Goal: Use online tool/utility: Utilize a website feature to perform a specific function

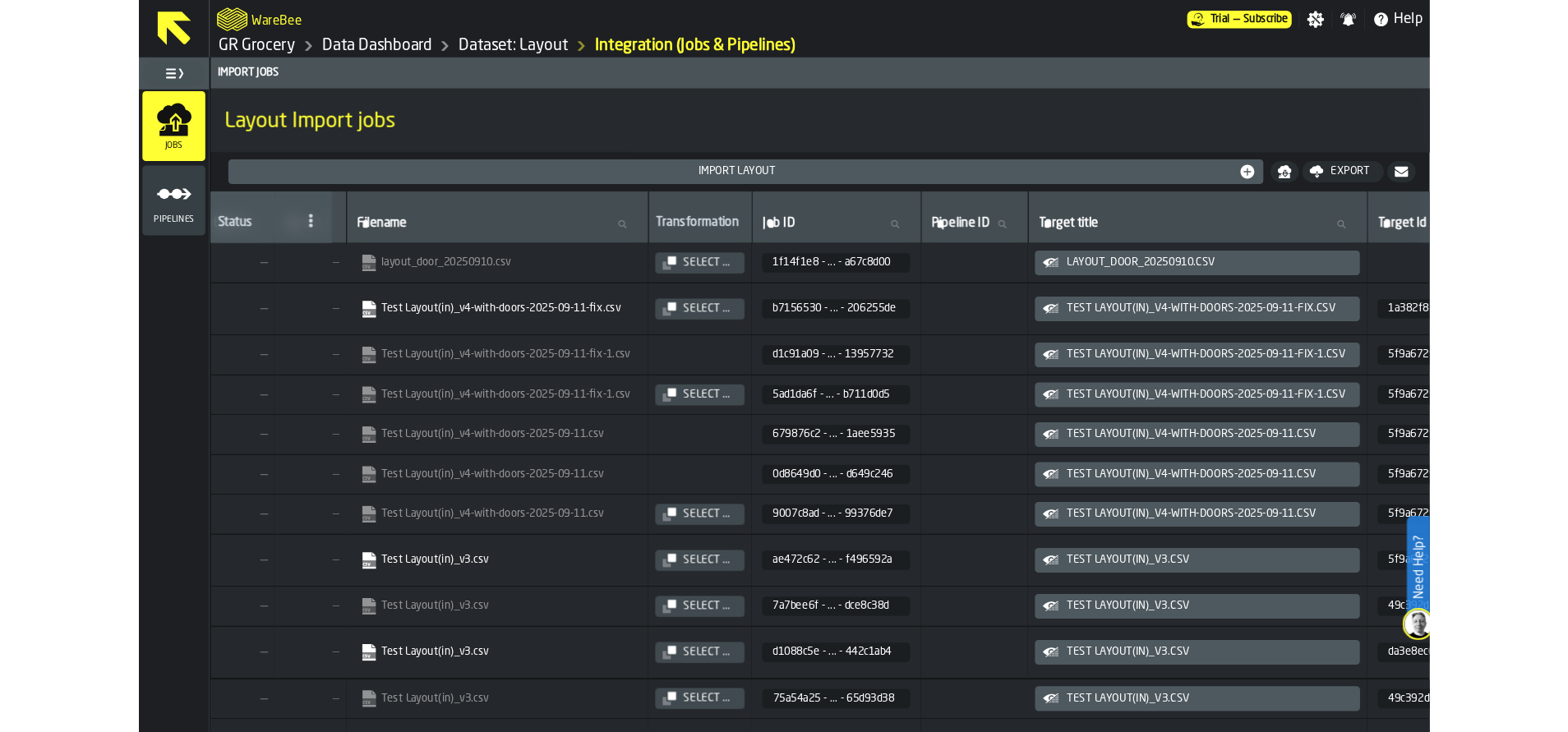
scroll to position [0, 694]
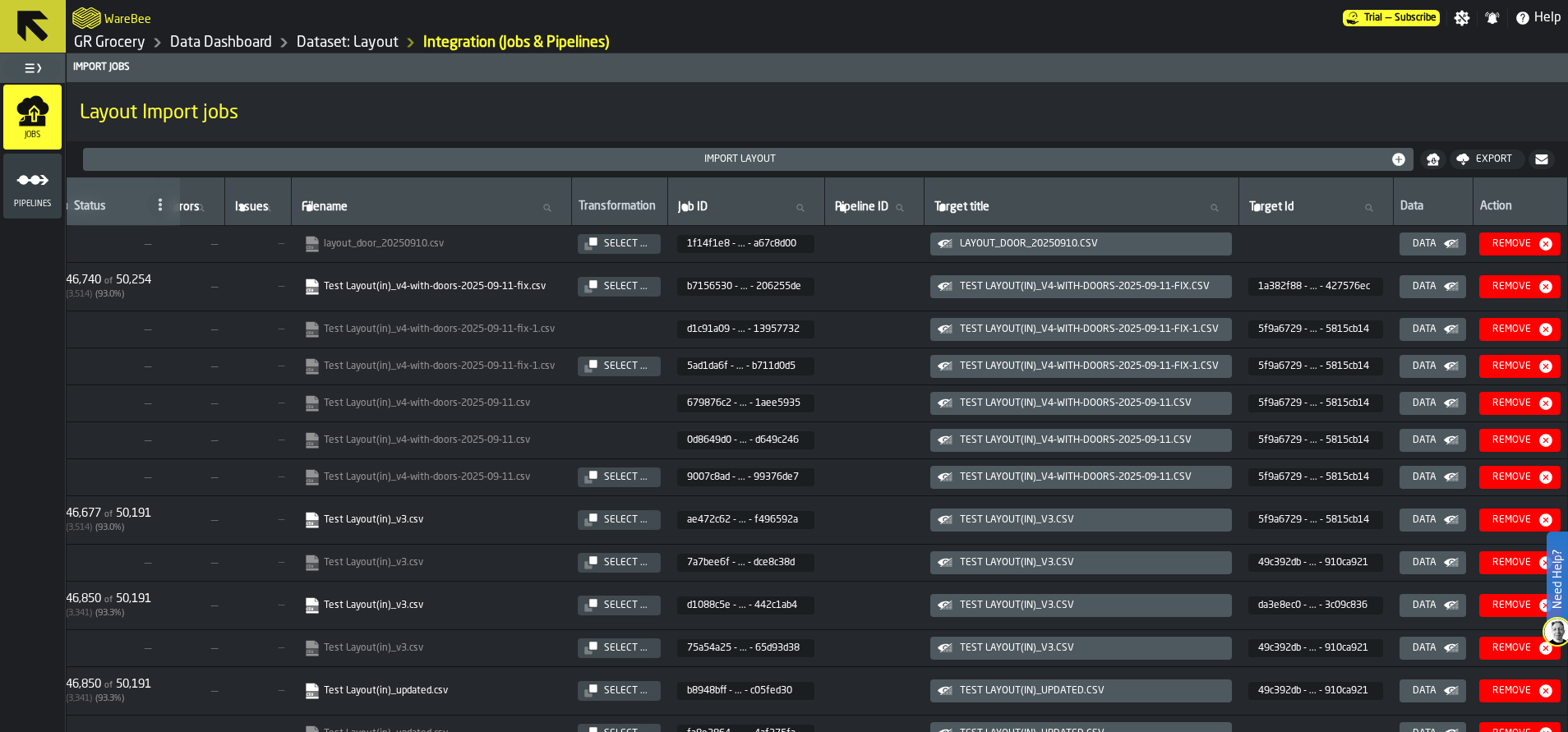
click at [91, 37] on link "GR Grocery" at bounding box center [110, 42] width 72 height 18
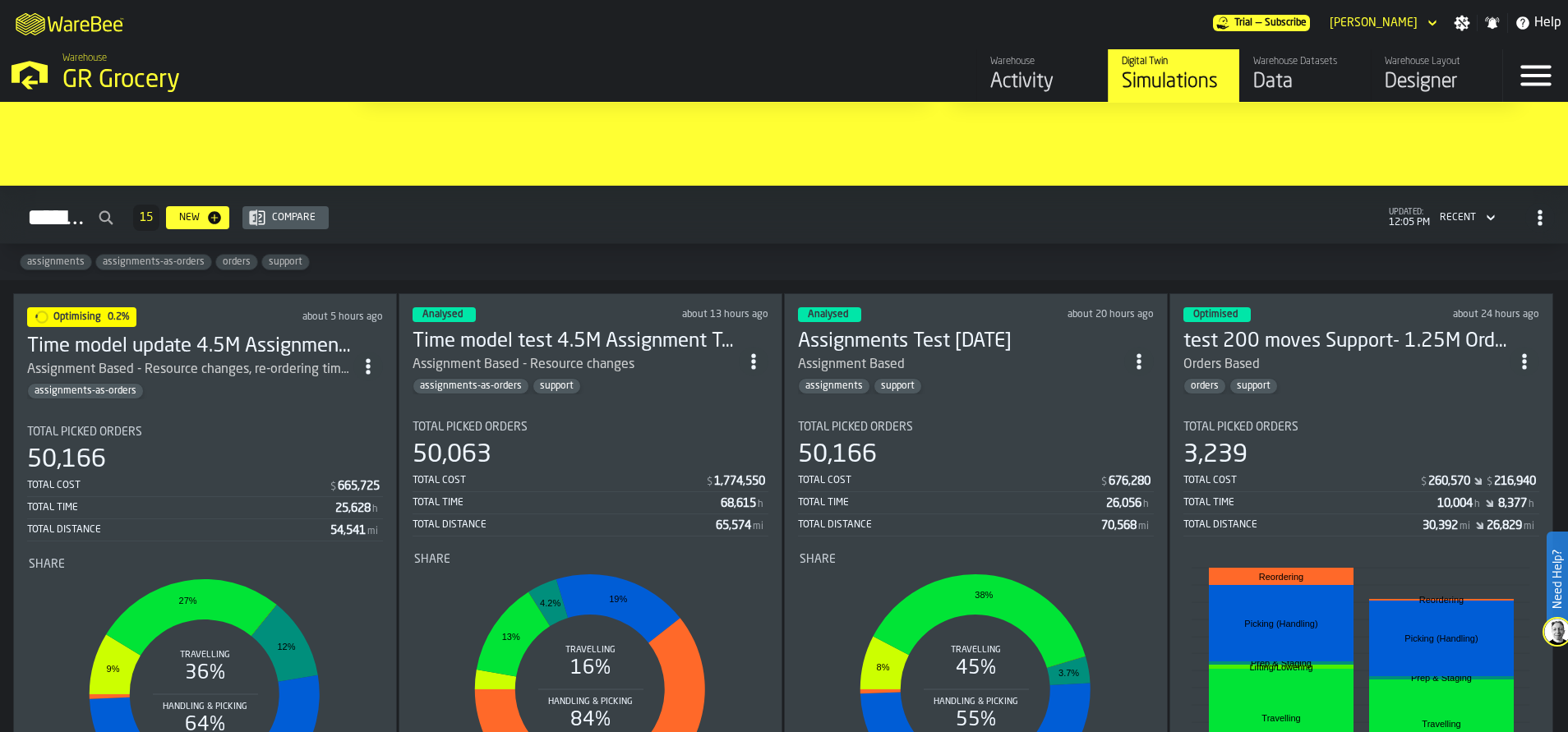
scroll to position [1146, 0]
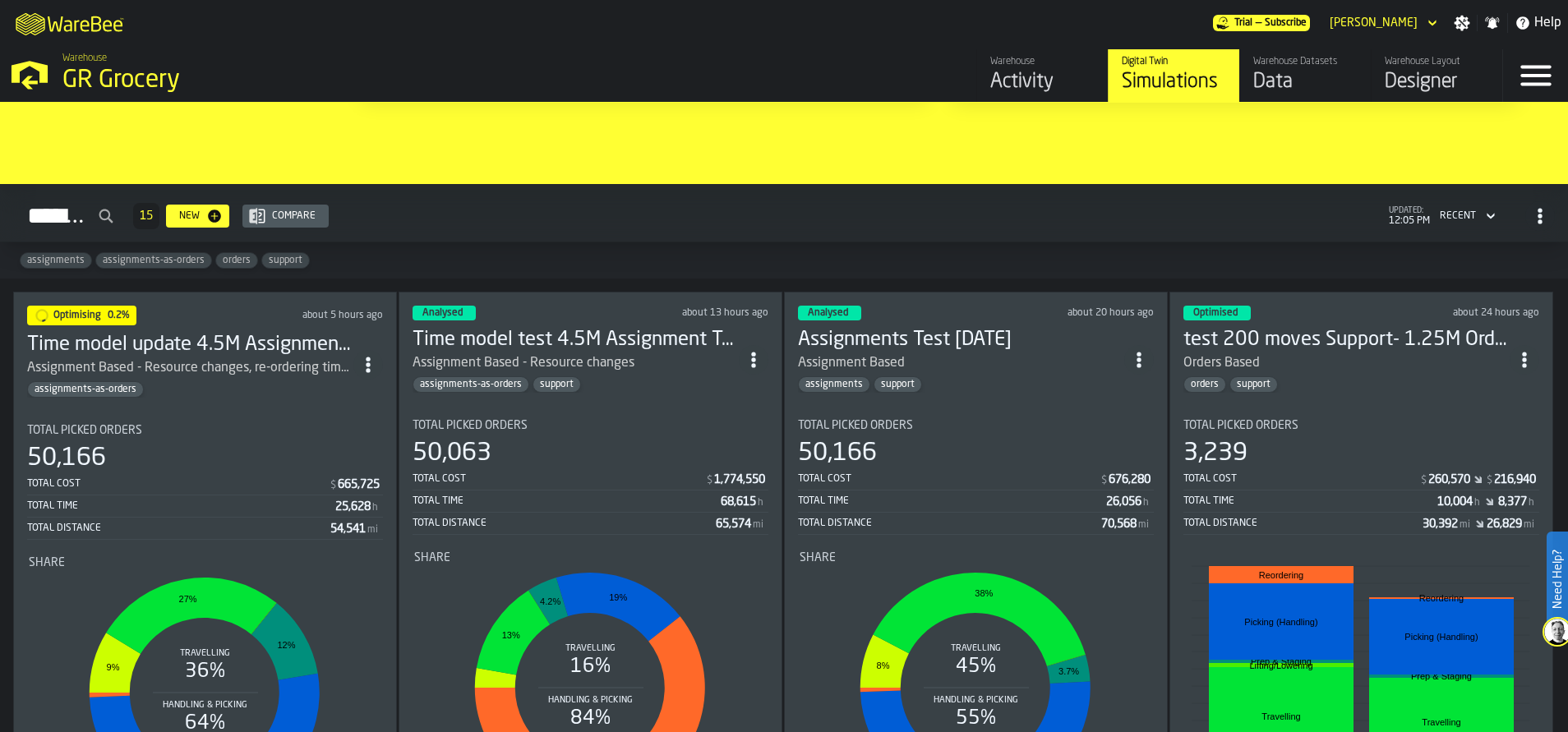
click at [237, 358] on div "Assignment Based - Resource changes, re-ordering time assumption changes" at bounding box center [191, 368] width 327 height 20
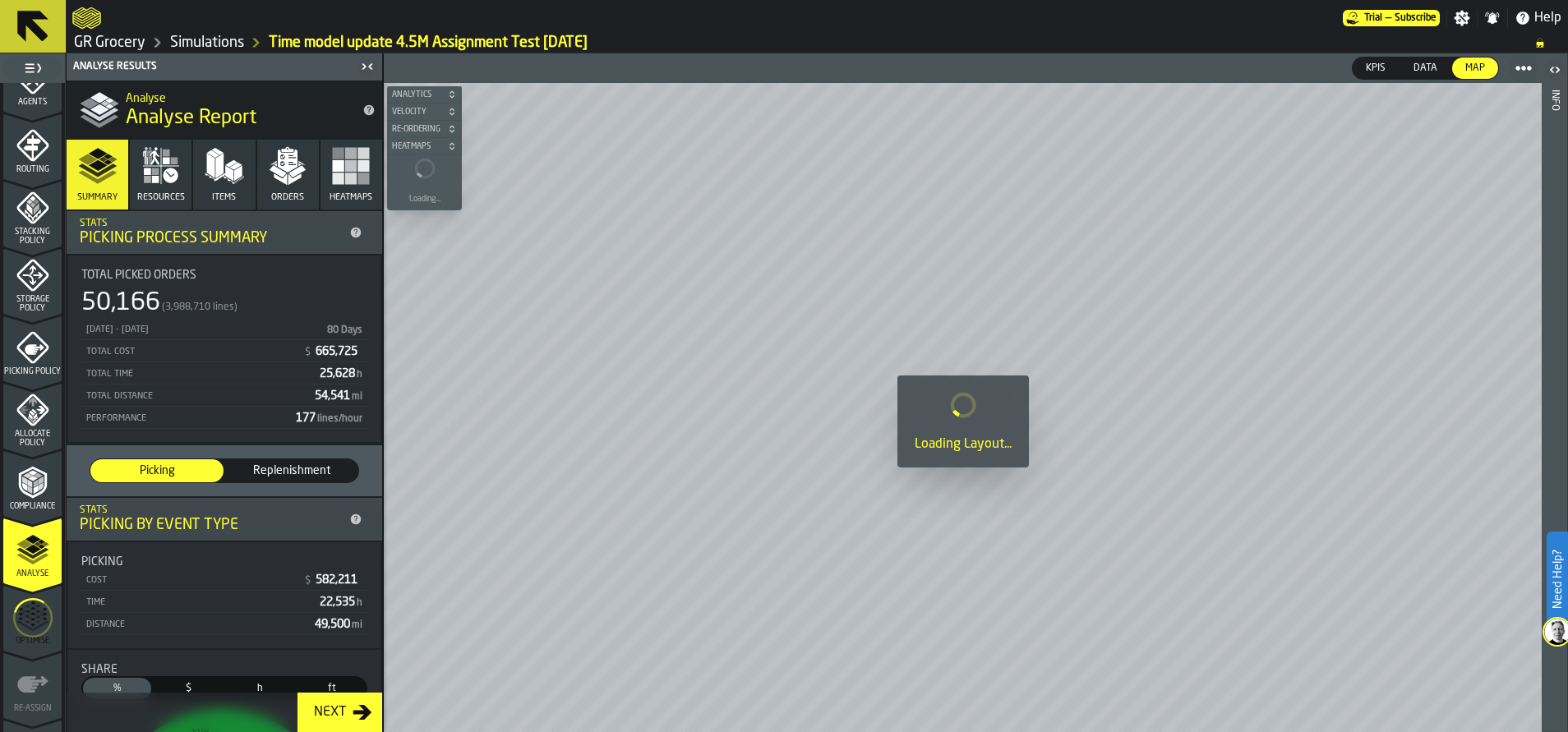
scroll to position [518, 0]
click at [44, 624] on circle "menu Optimise" at bounding box center [32, 611] width 38 height 38
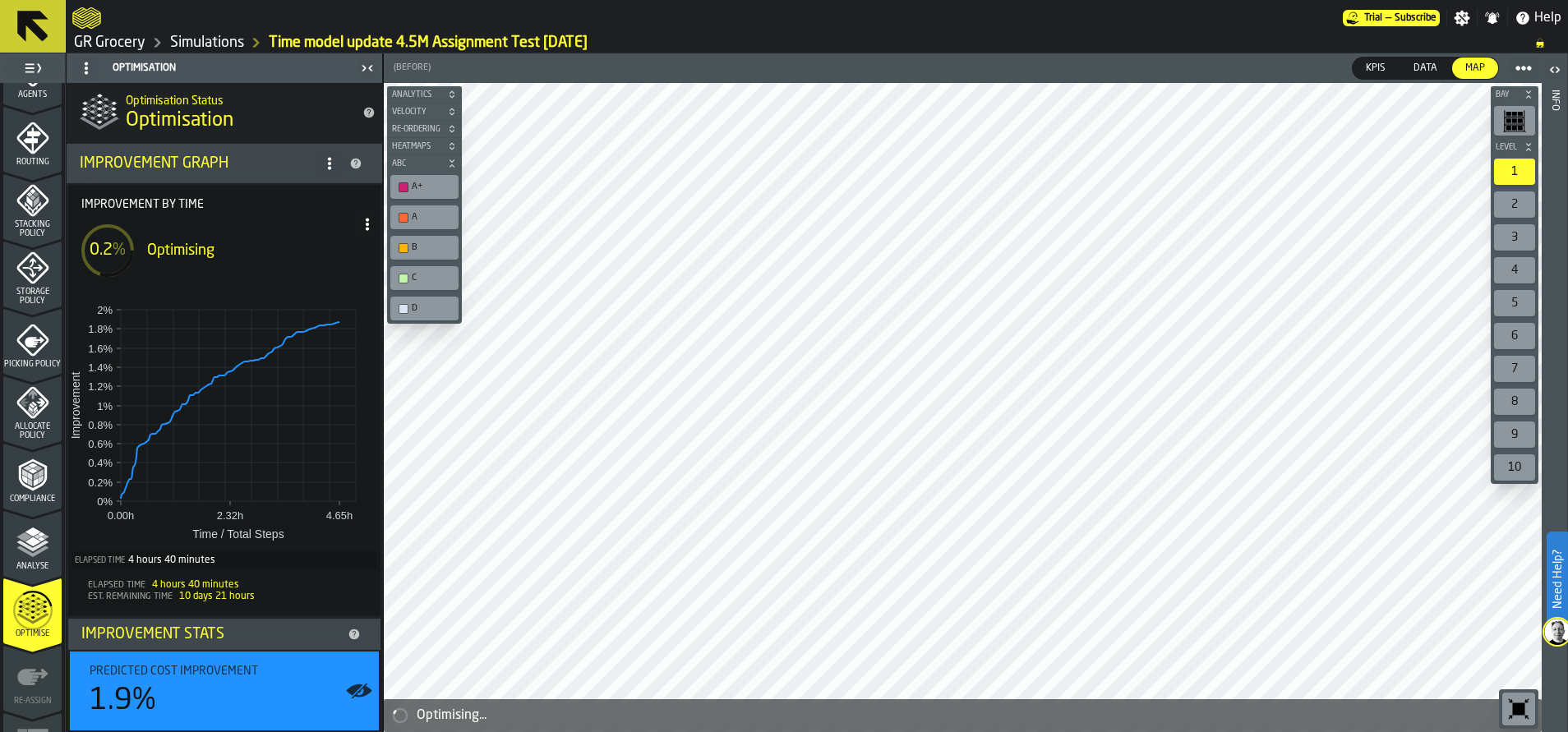
scroll to position [245, 0]
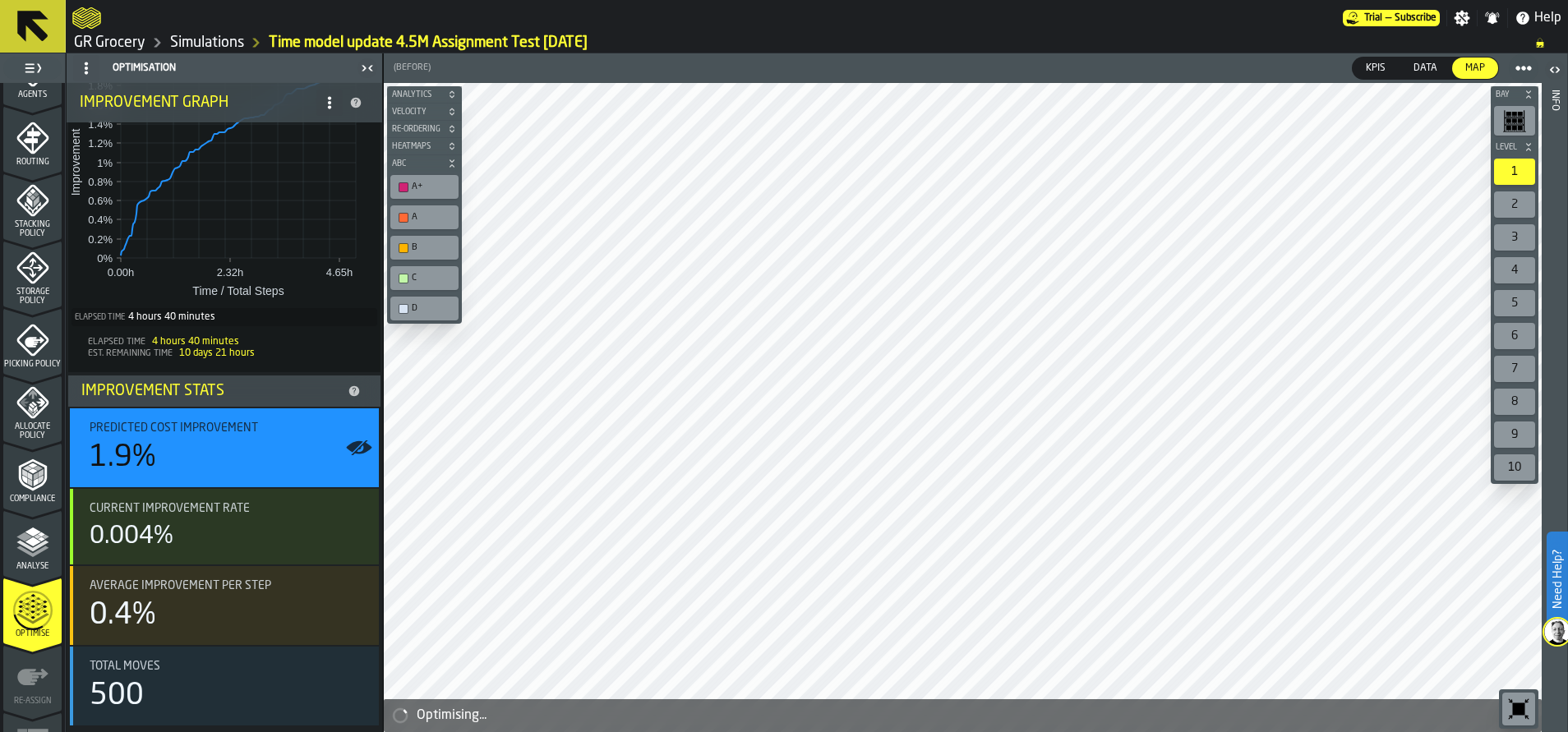
click at [24, 38] on icon at bounding box center [32, 26] width 32 height 32
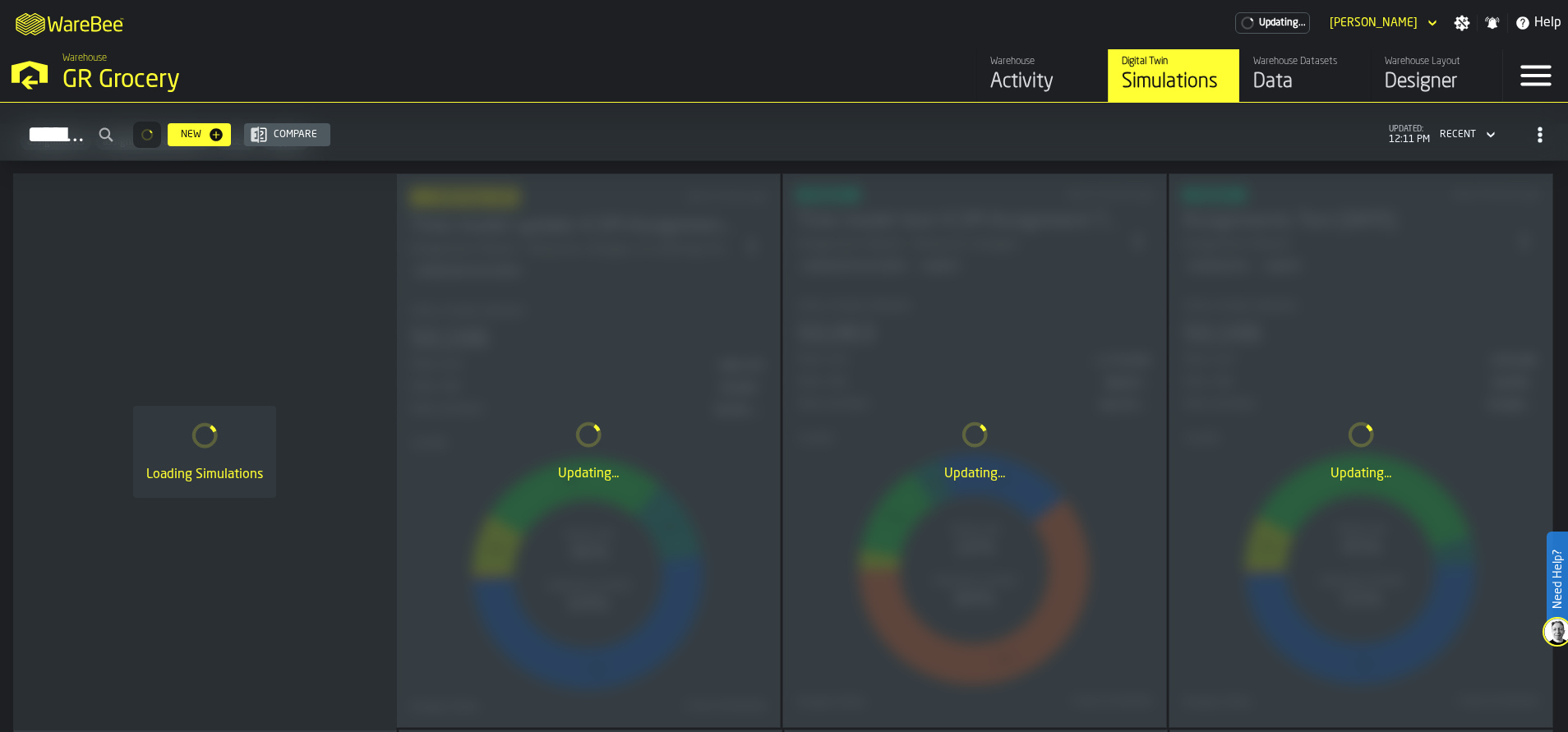
scroll to position [1264, 0]
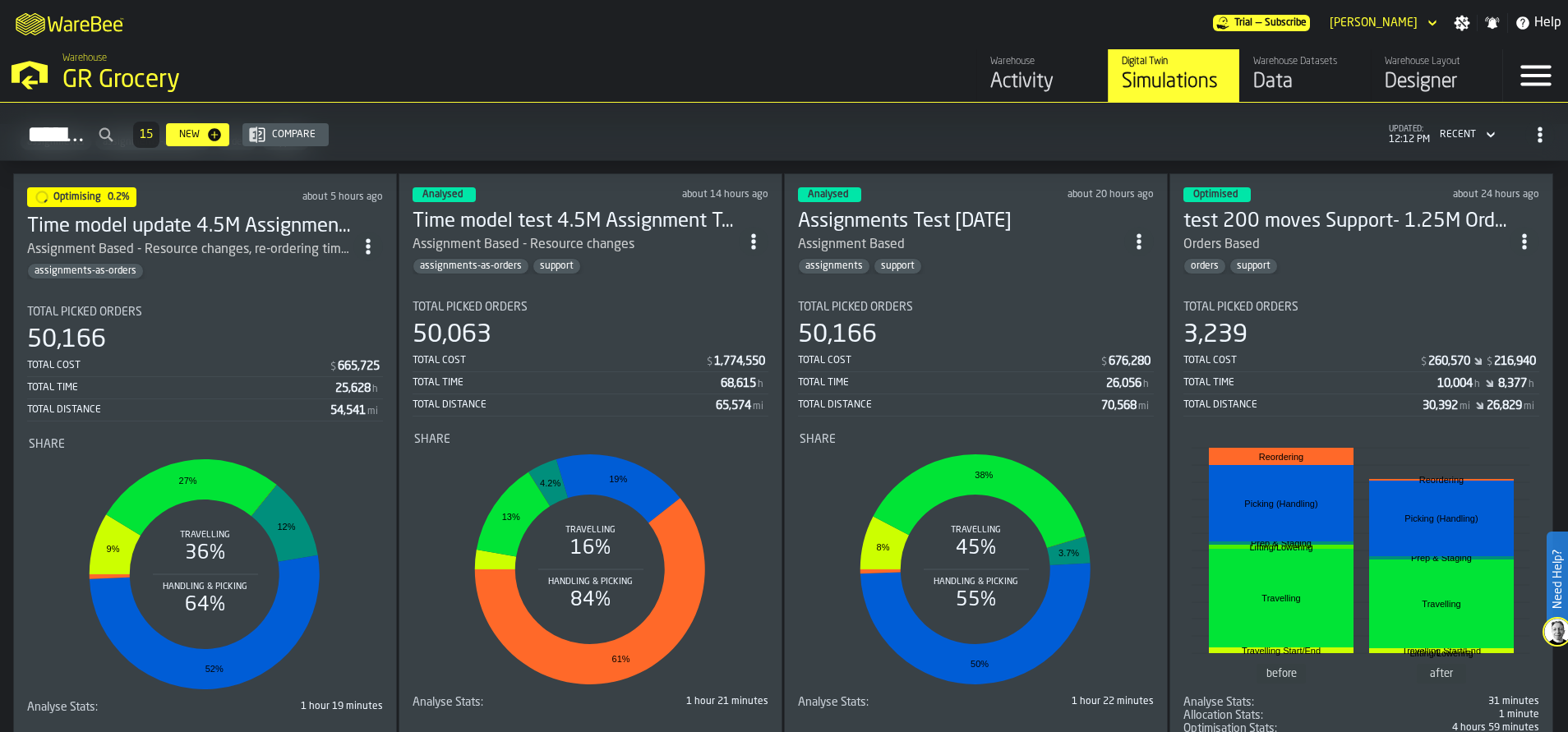
click at [195, 224] on h3 "Time model update 4.5M Assignment Test [DATE]" at bounding box center [191, 227] width 327 height 27
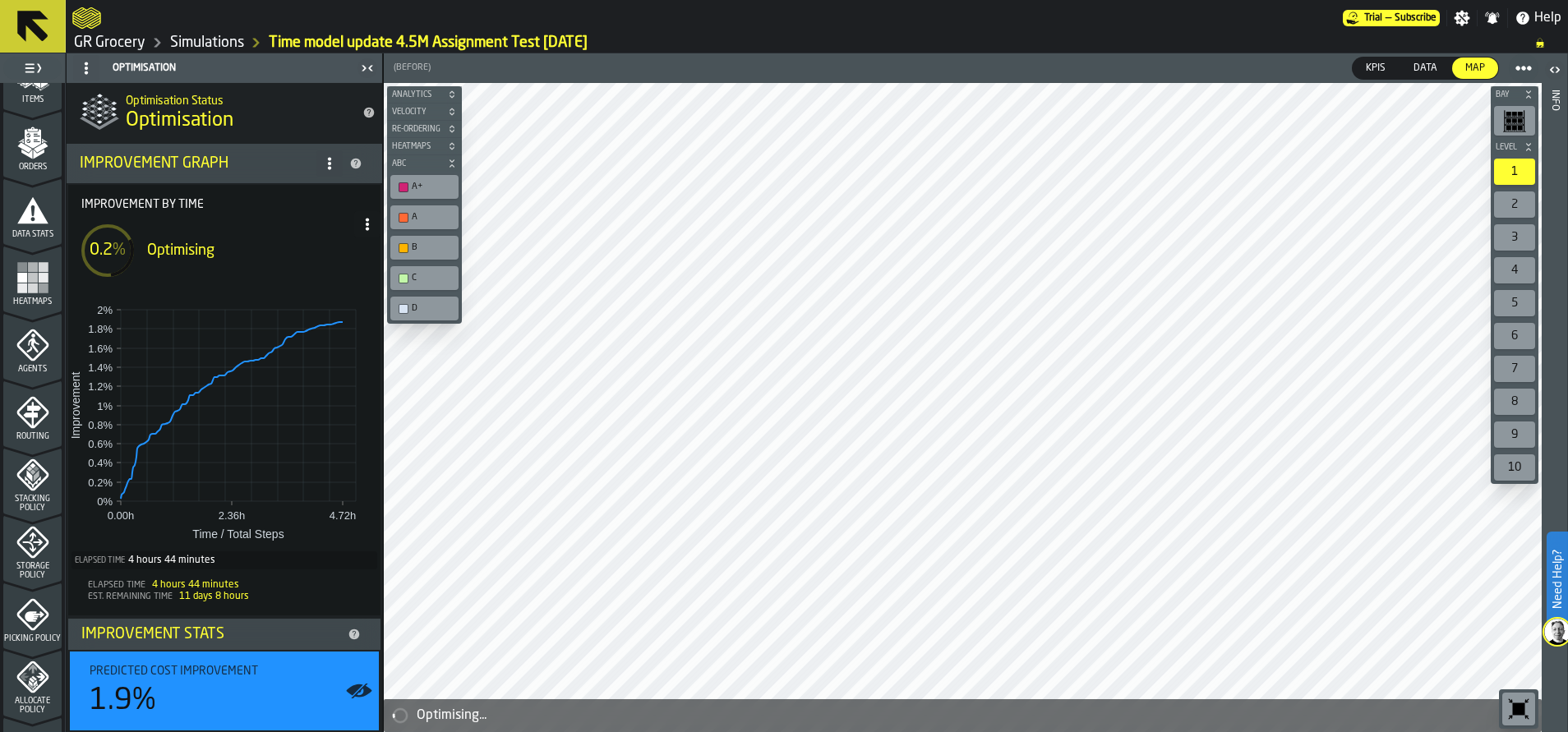
scroll to position [266, 0]
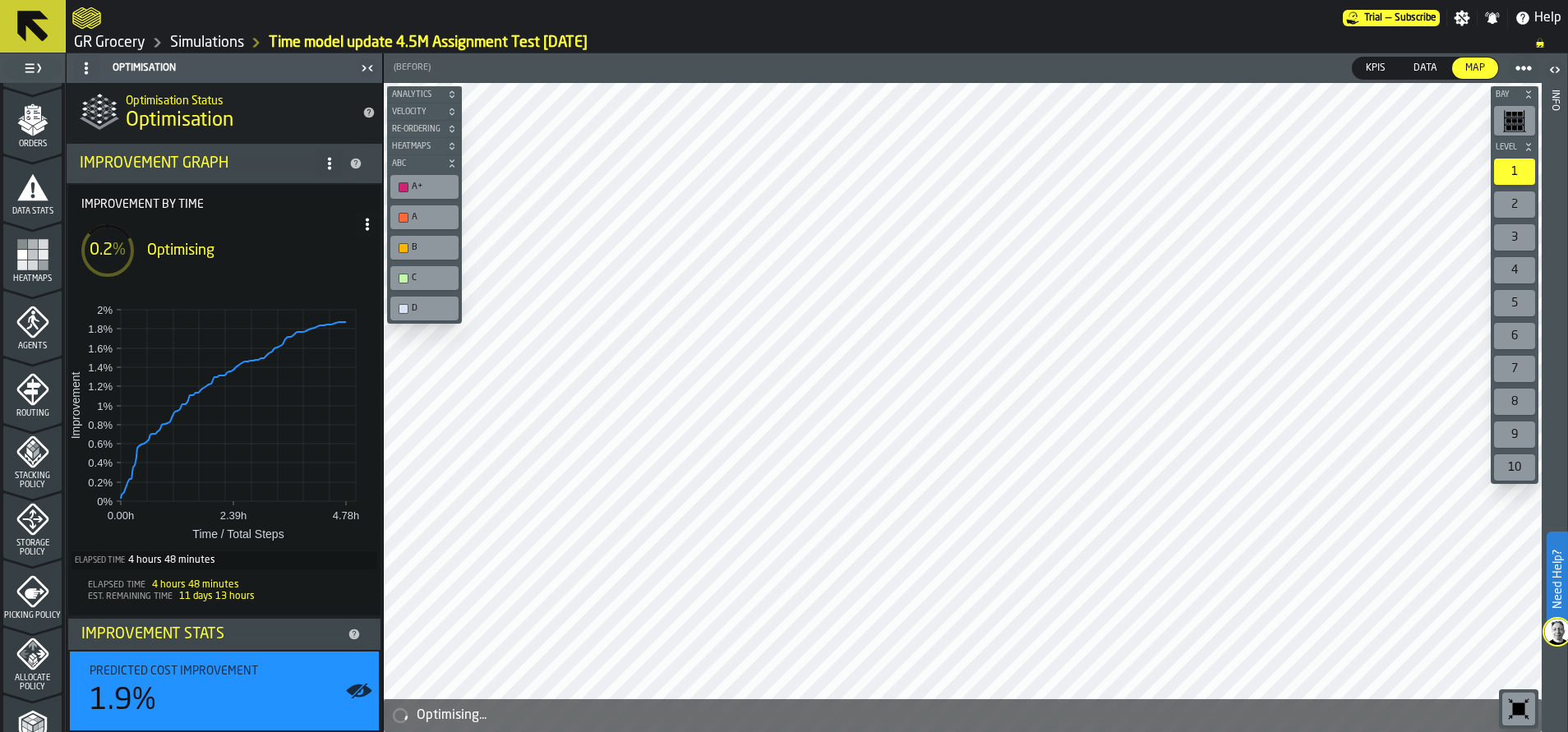
click at [23, 605] on div "Picking Policy" at bounding box center [32, 598] width 58 height 45
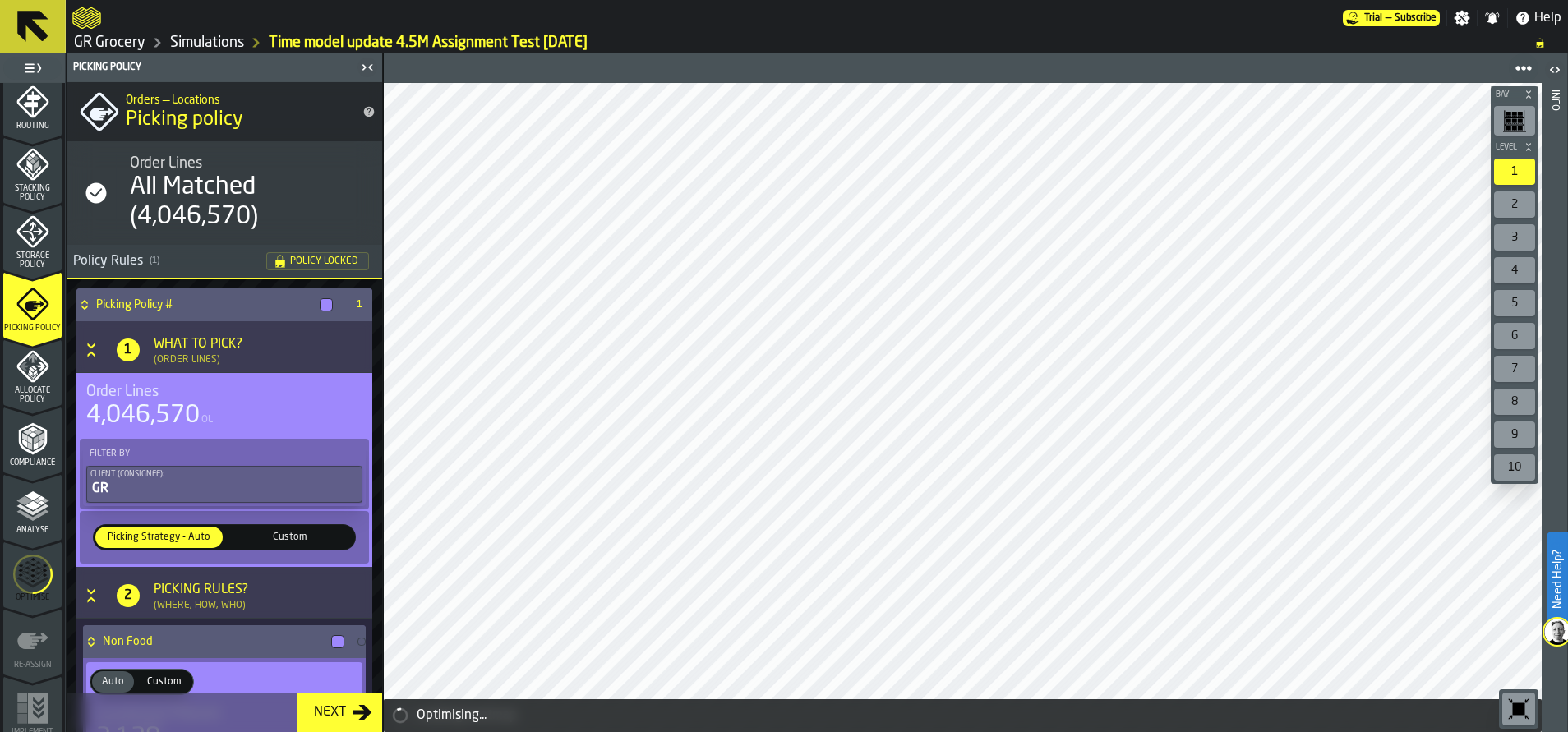
scroll to position [564, 0]
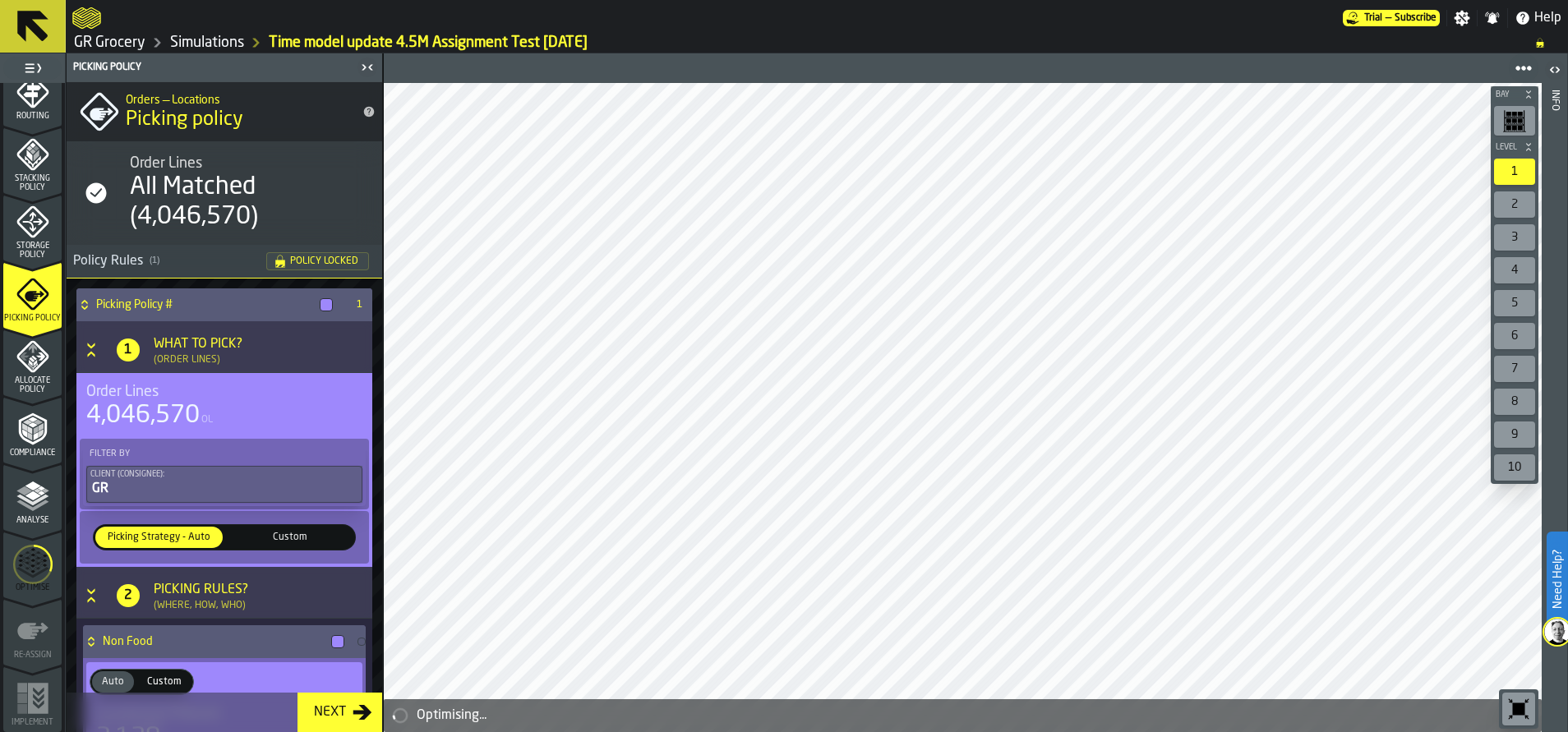
click at [32, 560] on icon "menu Optimise" at bounding box center [32, 564] width 39 height 66
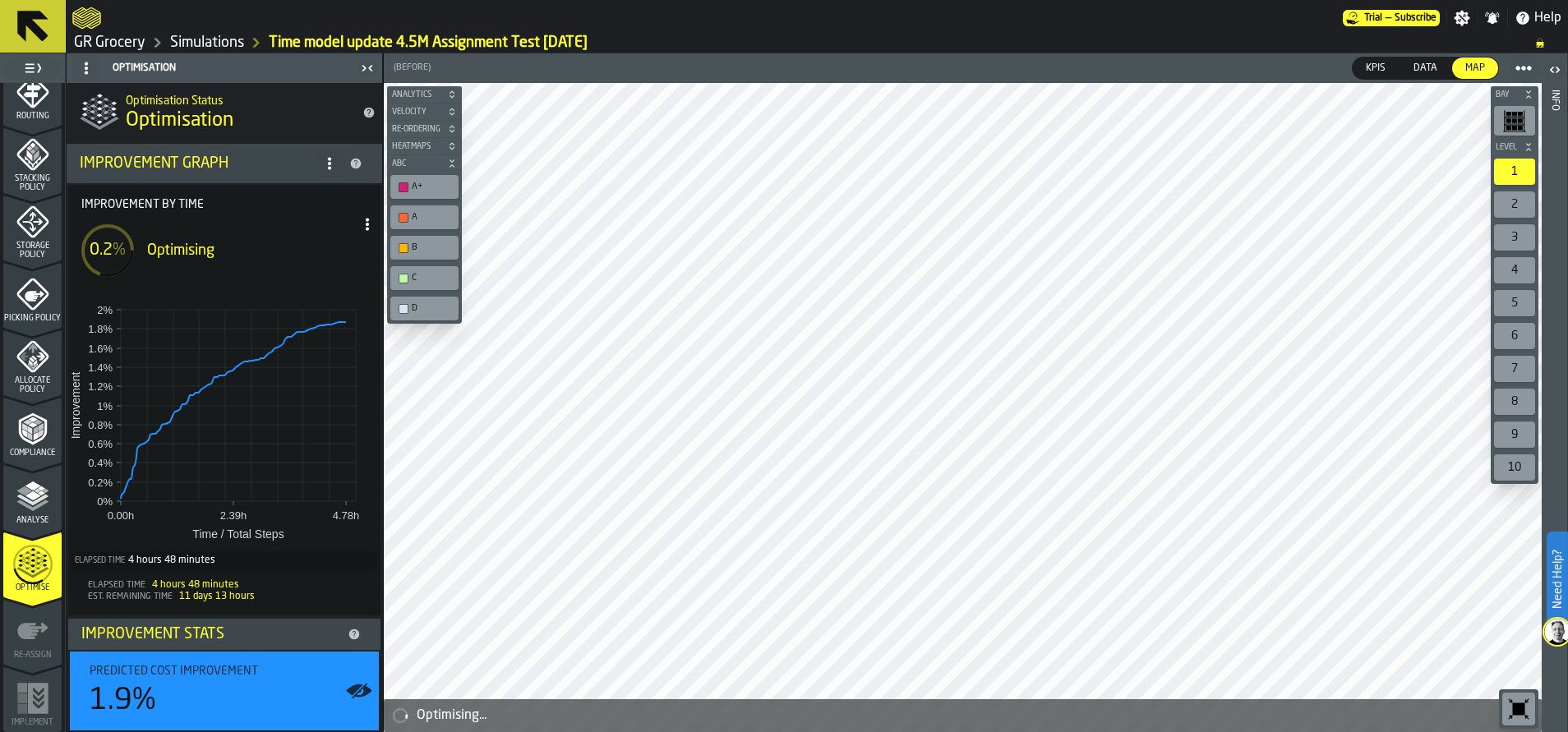
click at [36, 504] on polyline "menu Analyse" at bounding box center [32, 505] width 32 height 11
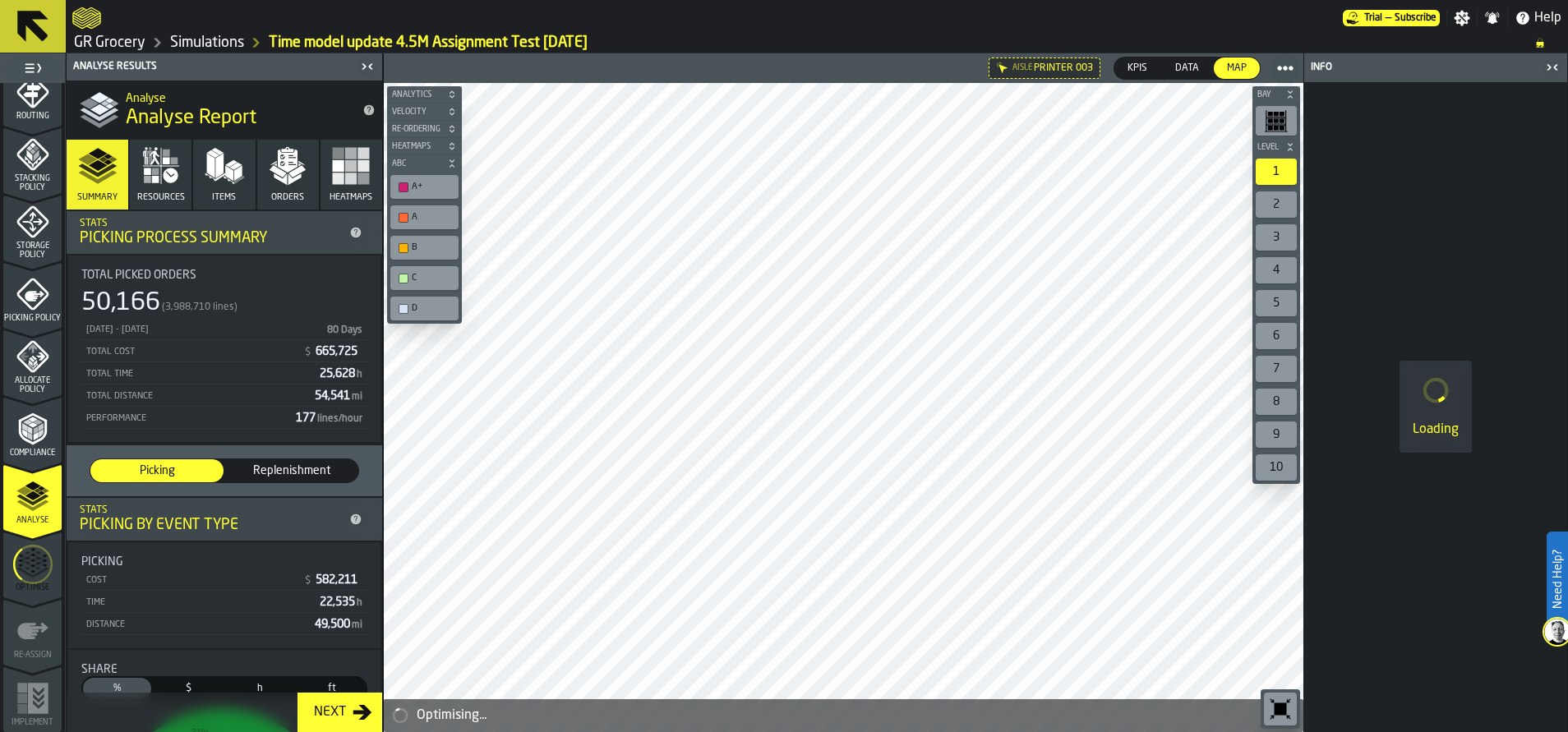
click at [1343, 65] on icon "button-toggle-Close me" at bounding box center [1552, 67] width 20 height 20
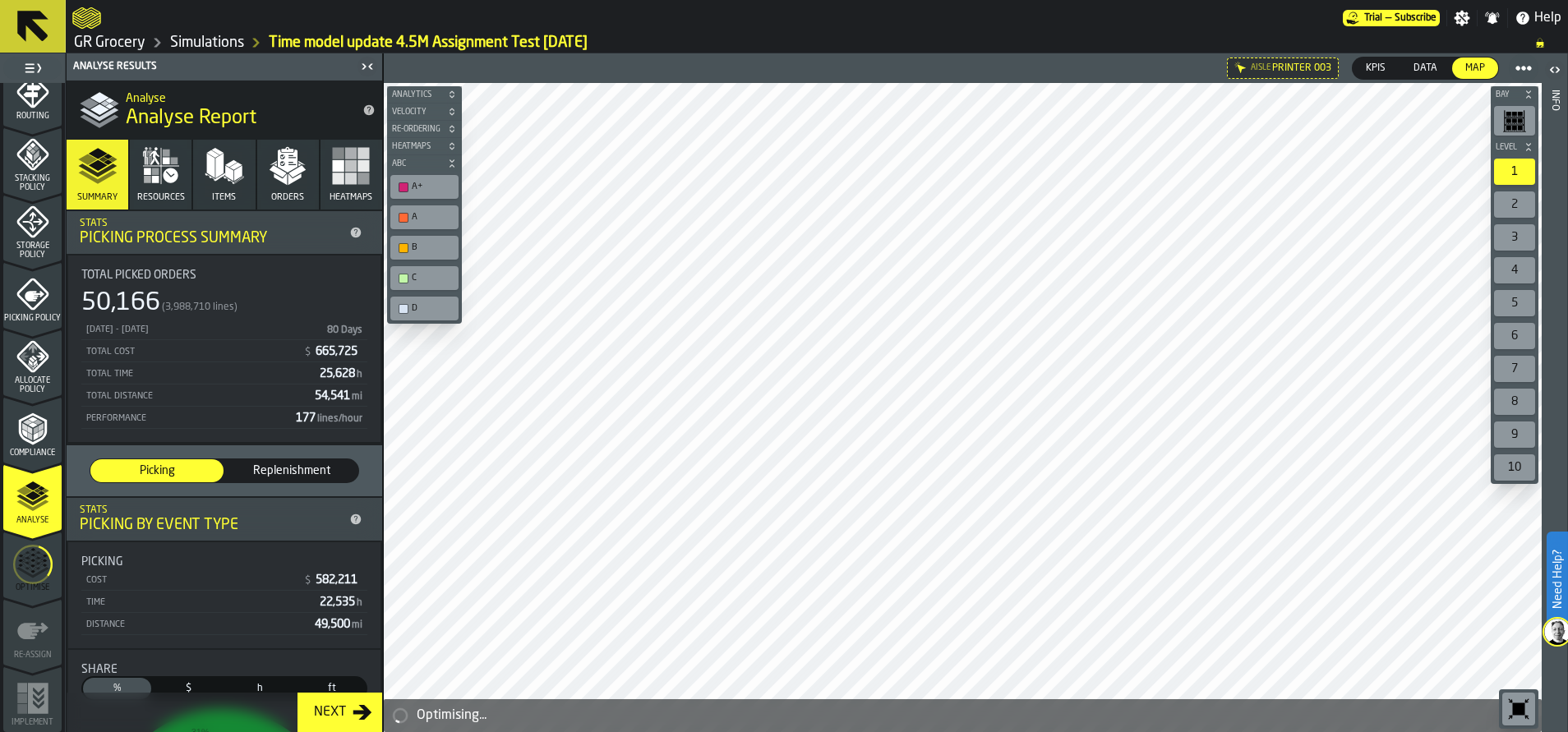
click at [290, 171] on polygon "button" at bounding box center [297, 171] width 17 height 12
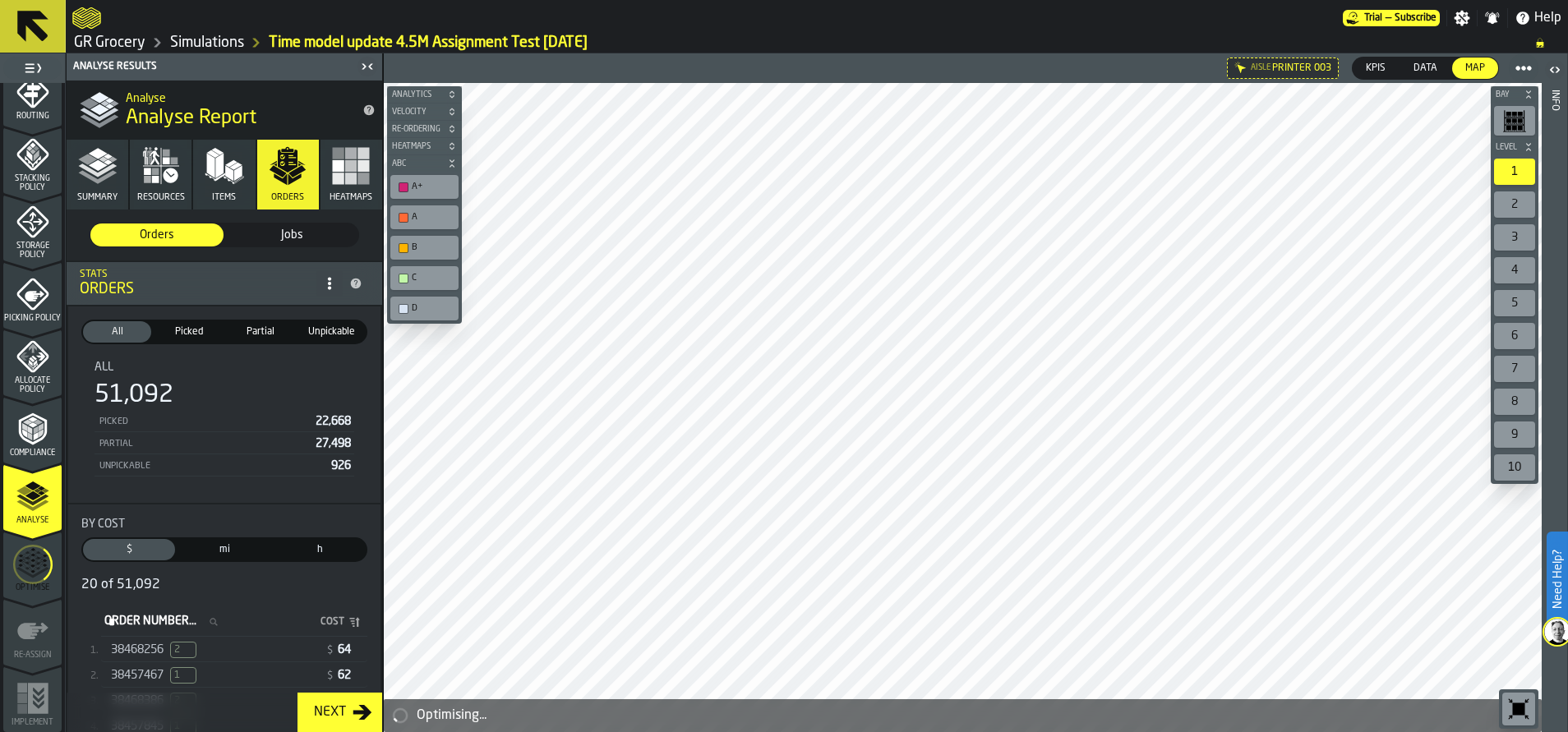
scroll to position [312, 0]
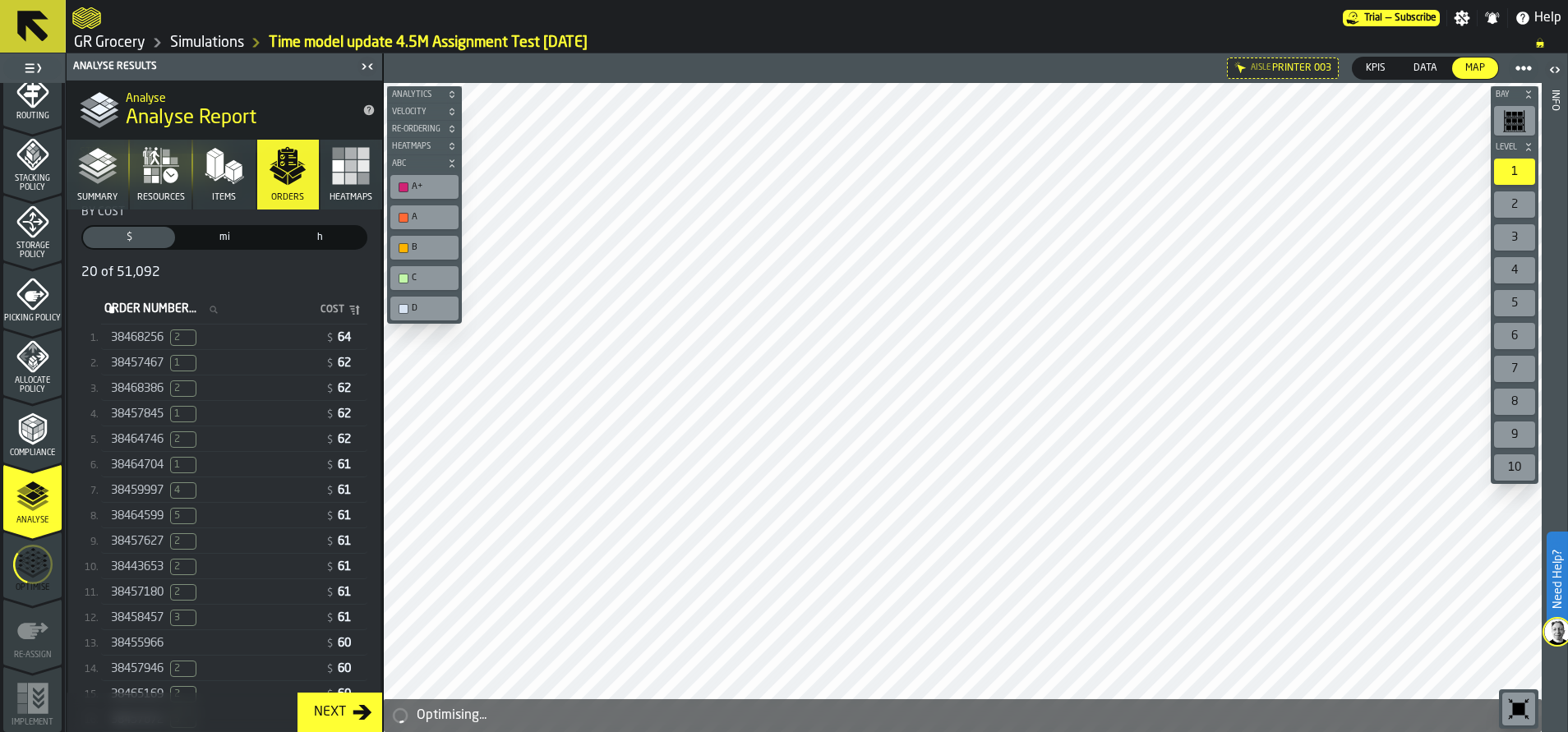
click at [200, 503] on div "38459997 4 $ 61" at bounding box center [233, 491] width 266 height 24
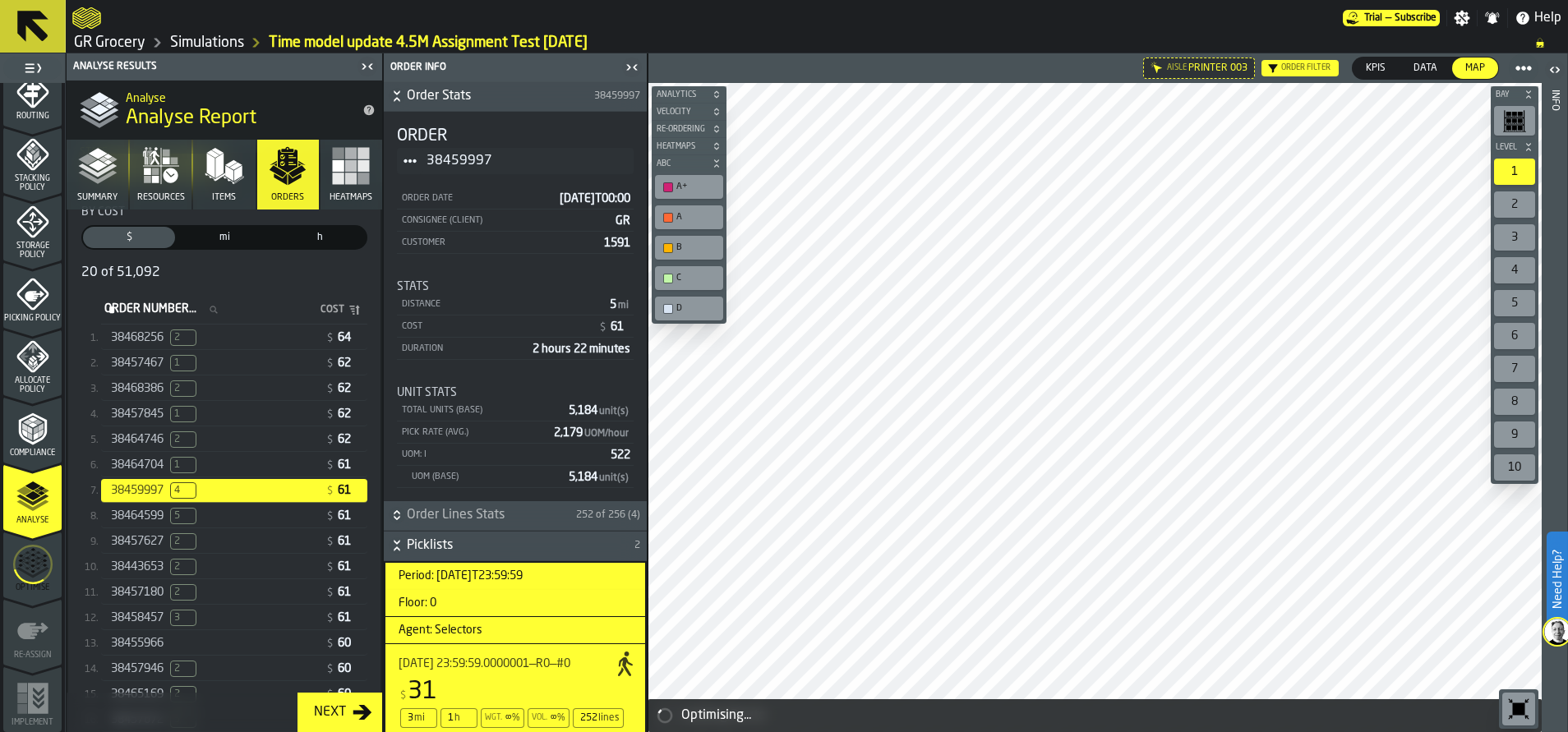
click at [88, 181] on icon "button" at bounding box center [97, 166] width 39 height 39
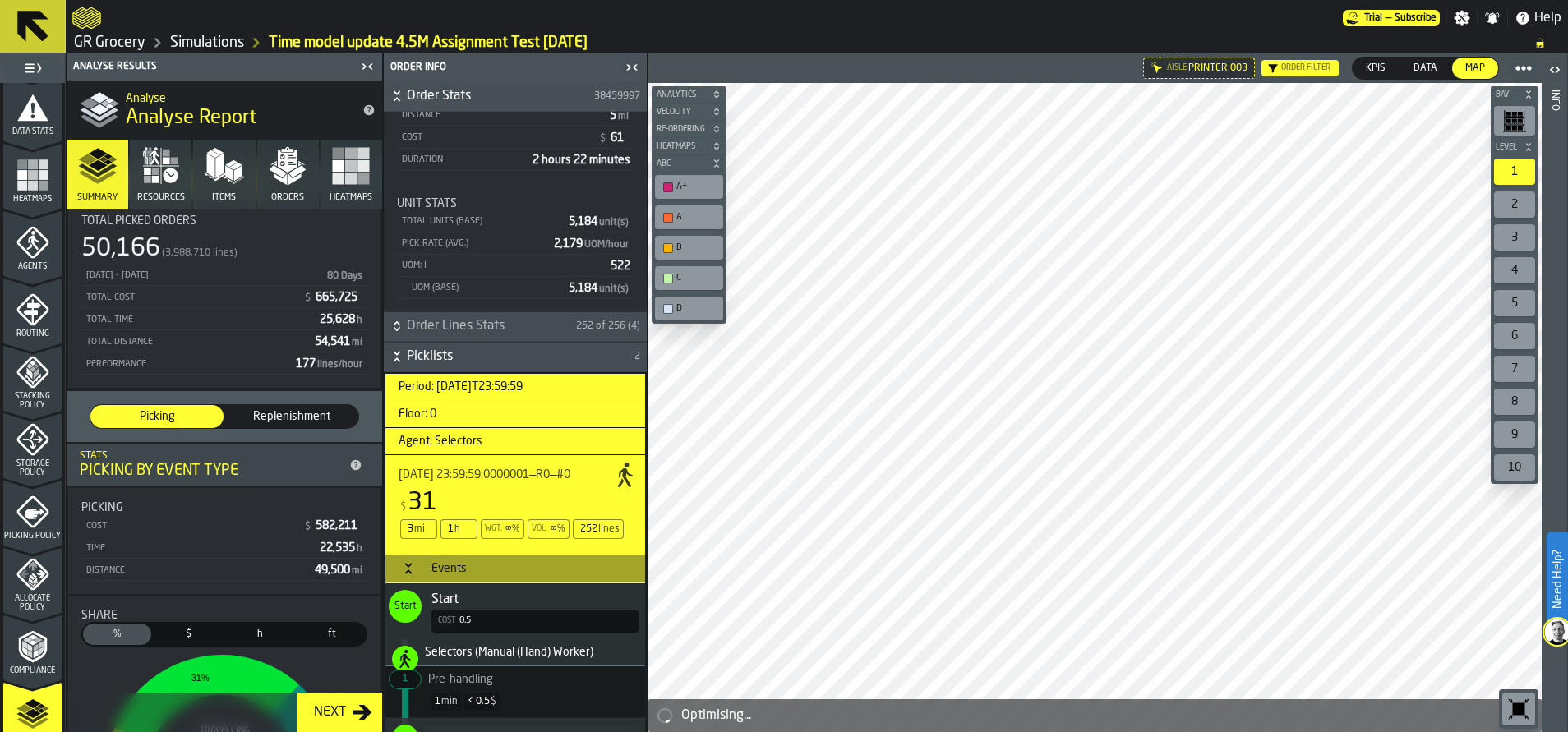
scroll to position [0, 0]
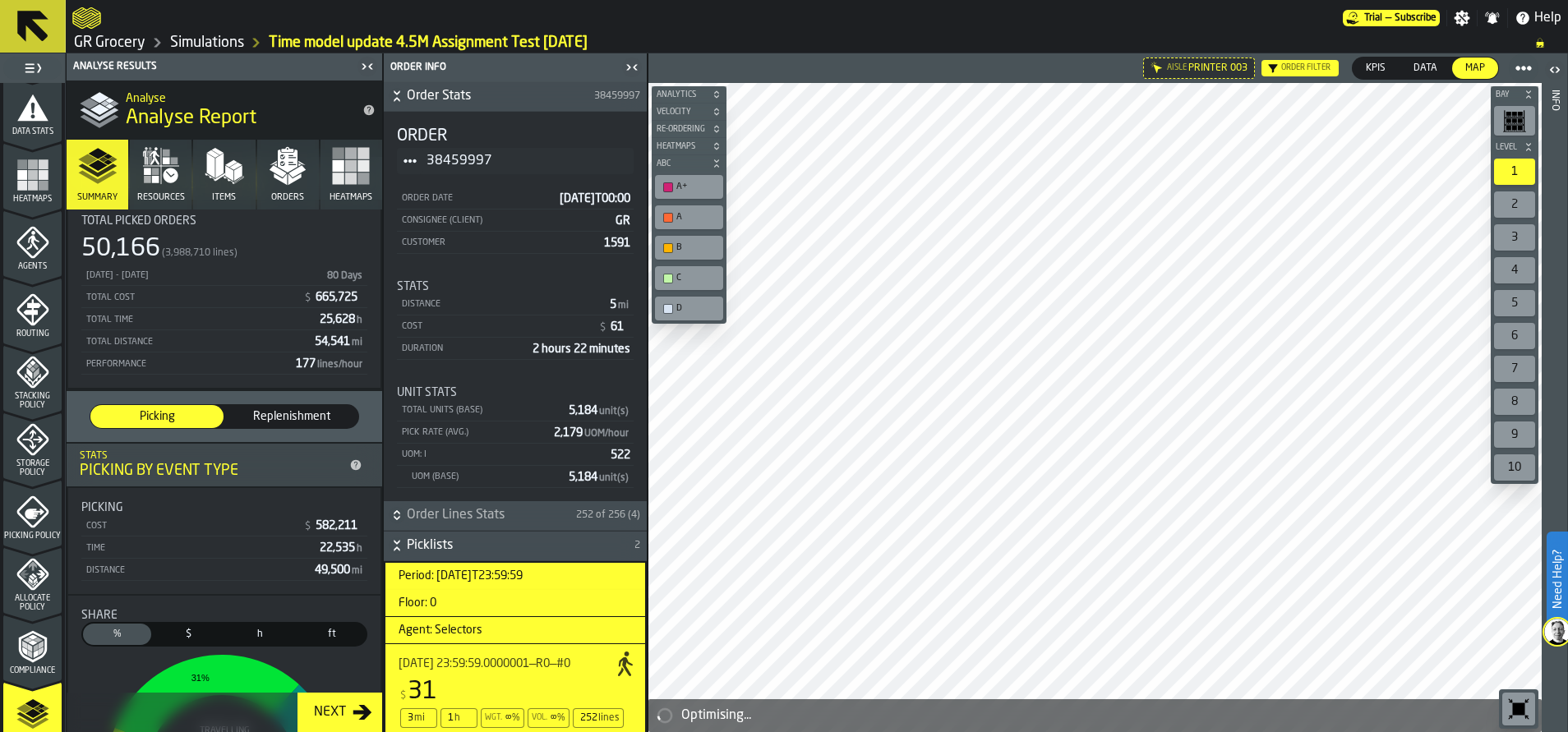
click at [527, 675] on div "[DATE] 23:59:59.0000001—R0—#0 $ 31 3 mi 1 h Wgt. ∞ % Vol. ∞ % 252 lines" at bounding box center [511, 694] width 227 height 73
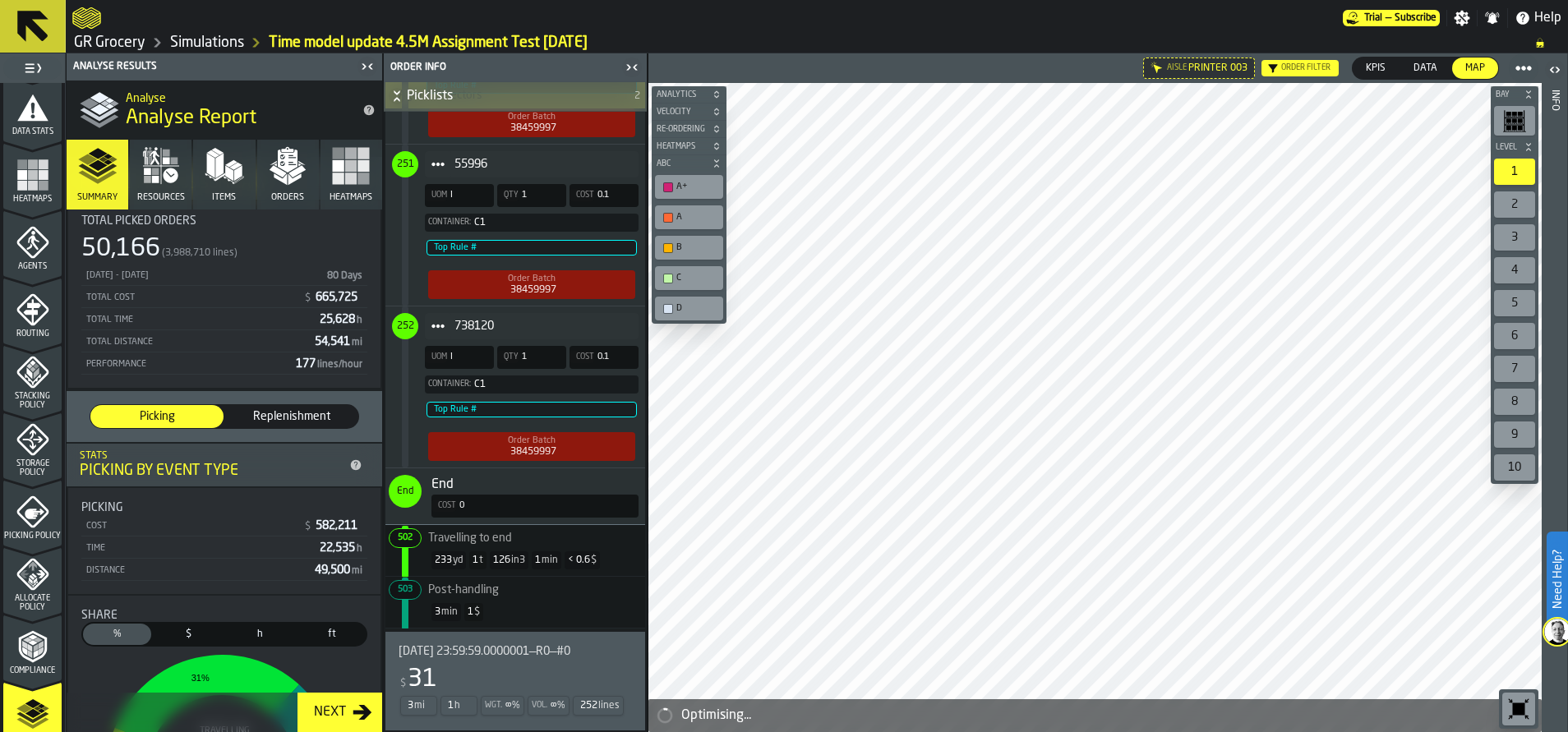
scroll to position [385, 0]
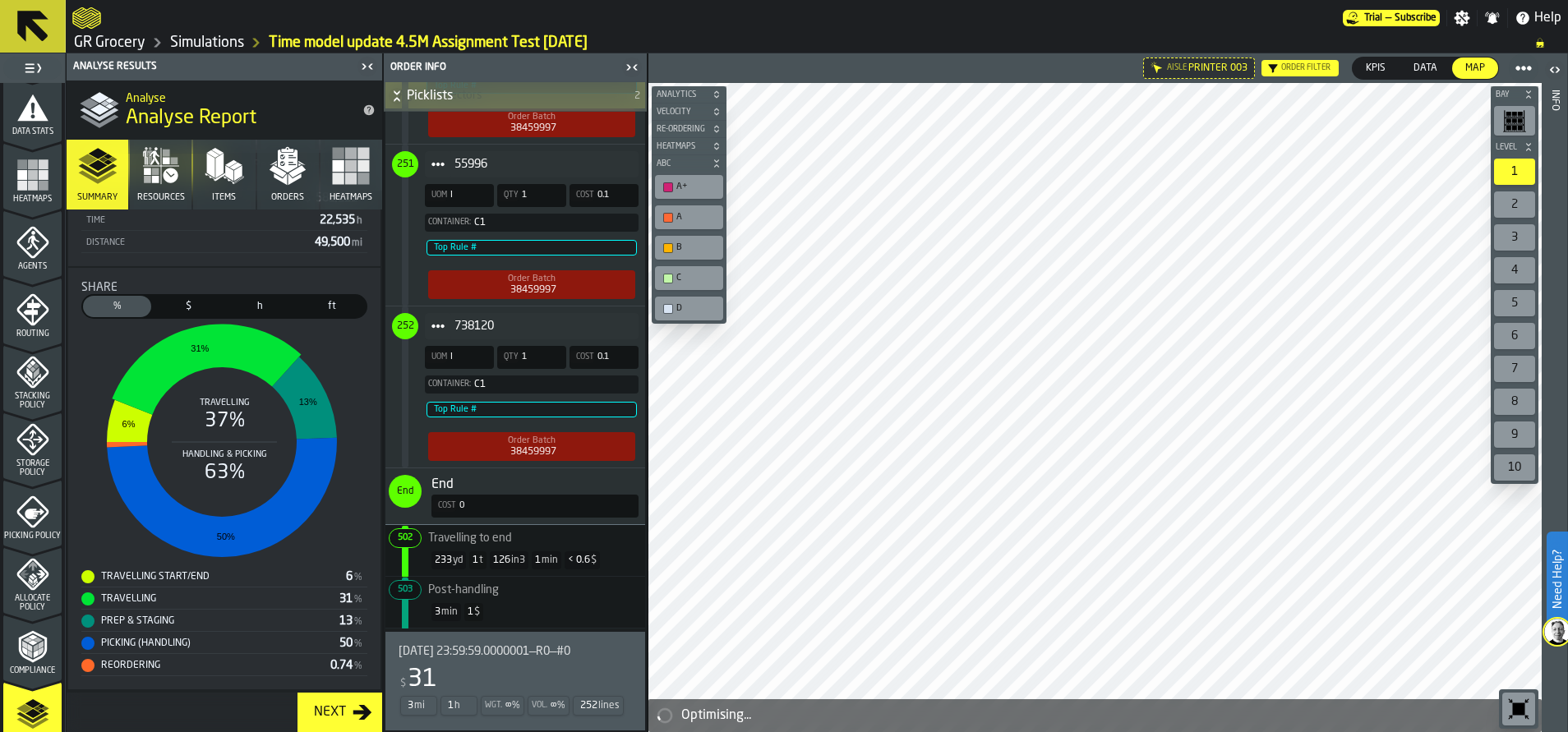
click at [297, 188] on button "Orders" at bounding box center [288, 174] width 62 height 70
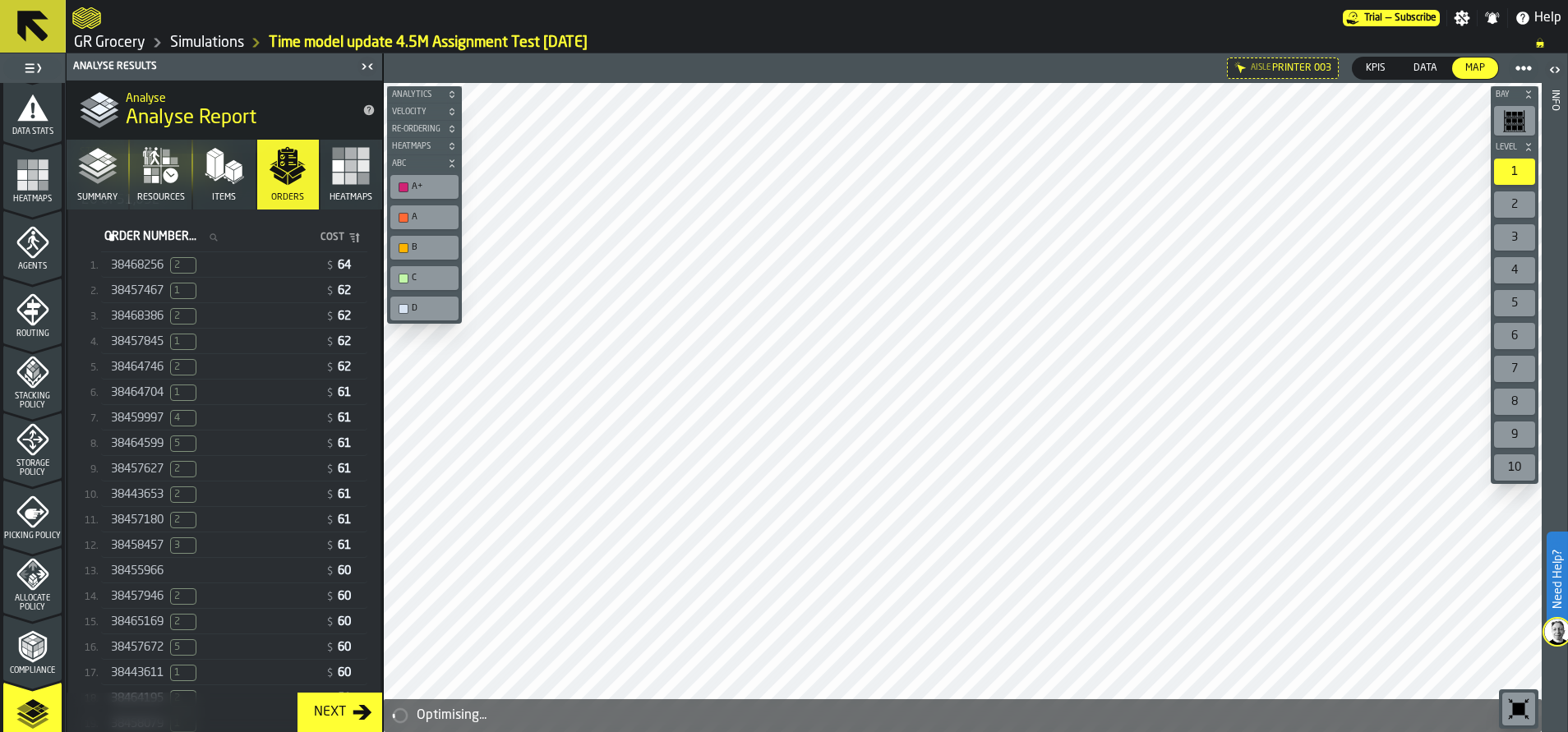
click at [251, 286] on div "38457467 1" at bounding box center [215, 291] width 208 height 16
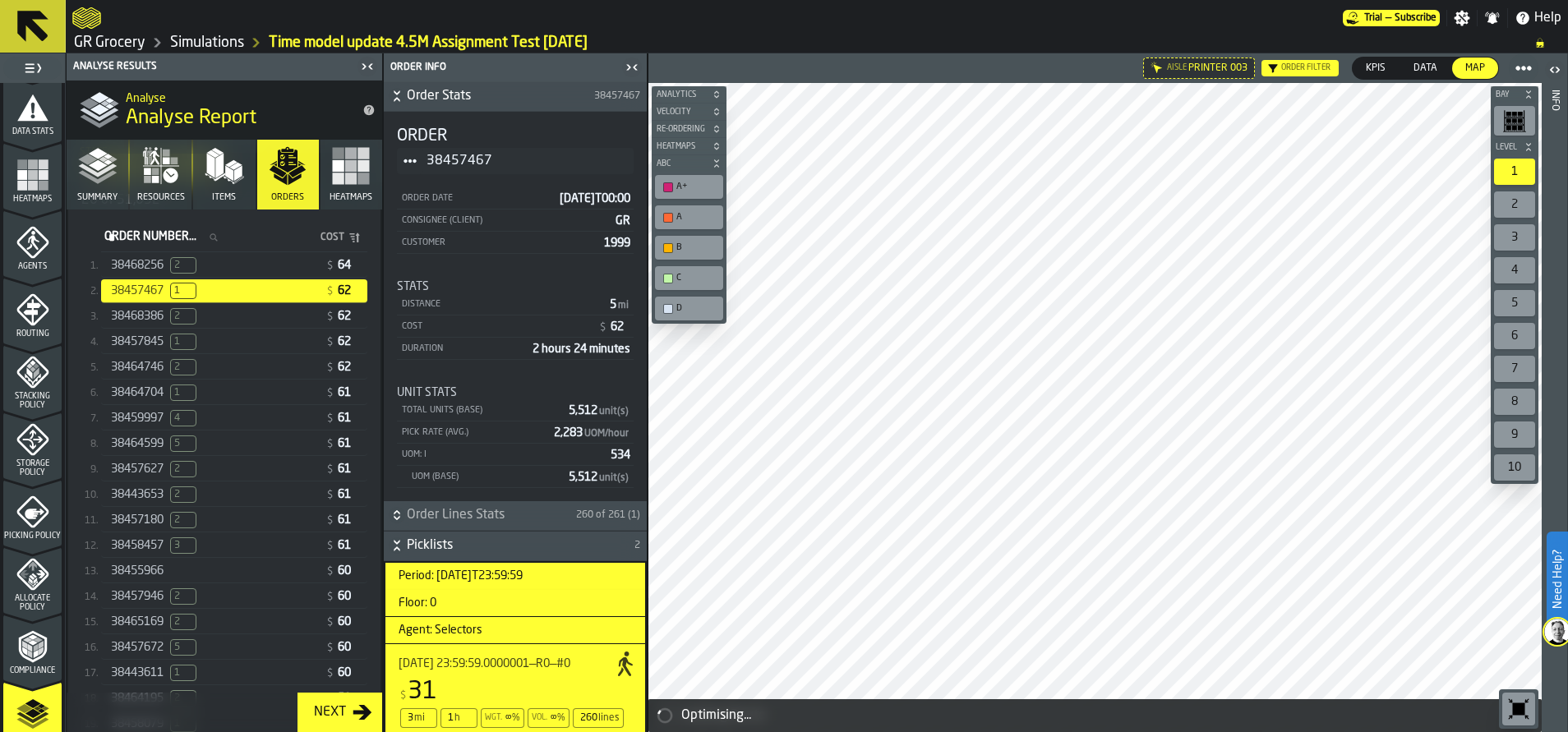
scroll to position [193, 0]
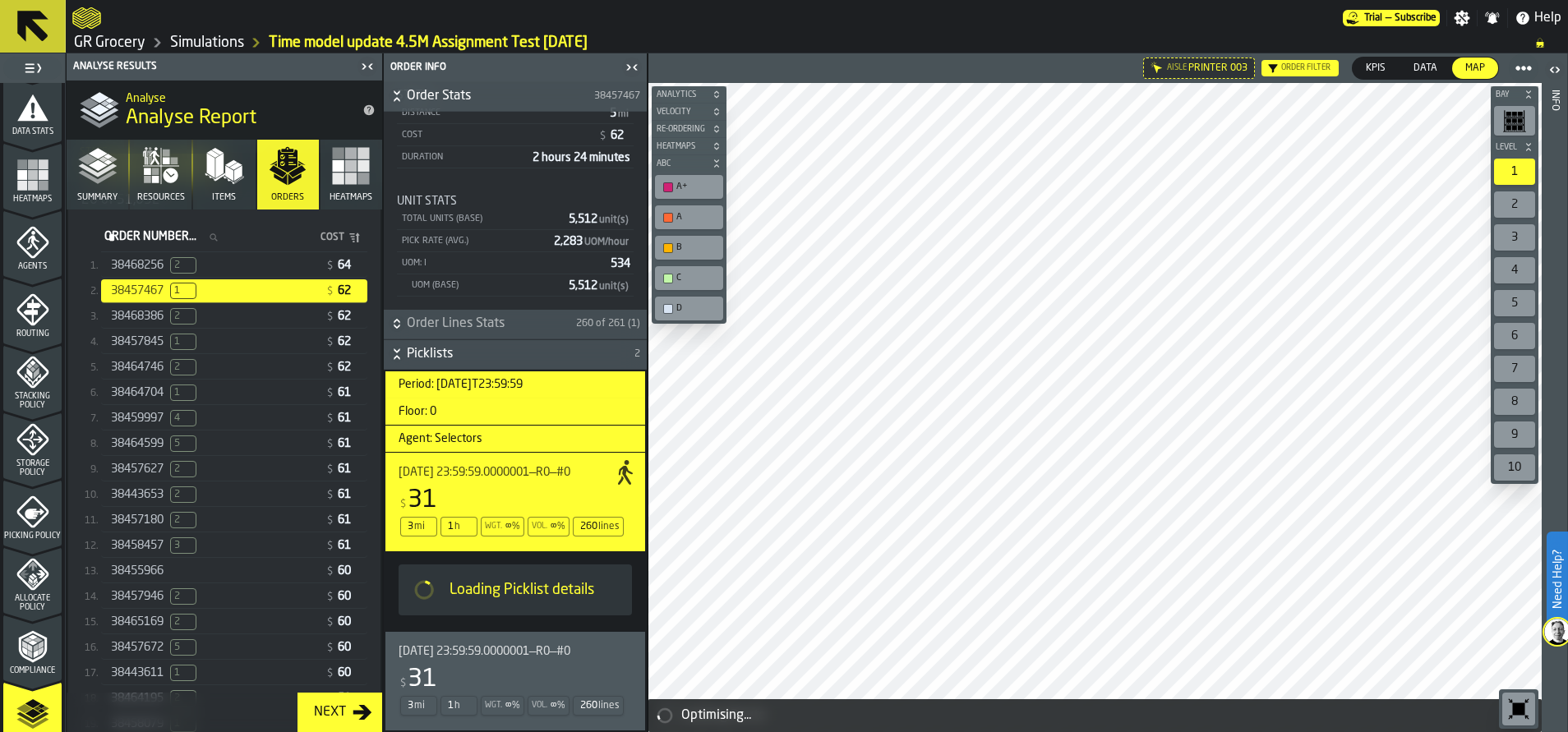
click at [231, 248] on input "Order Number... Order Number..." at bounding box center [166, 237] width 130 height 21
click at [251, 266] on div "38468256 2" at bounding box center [215, 265] width 208 height 16
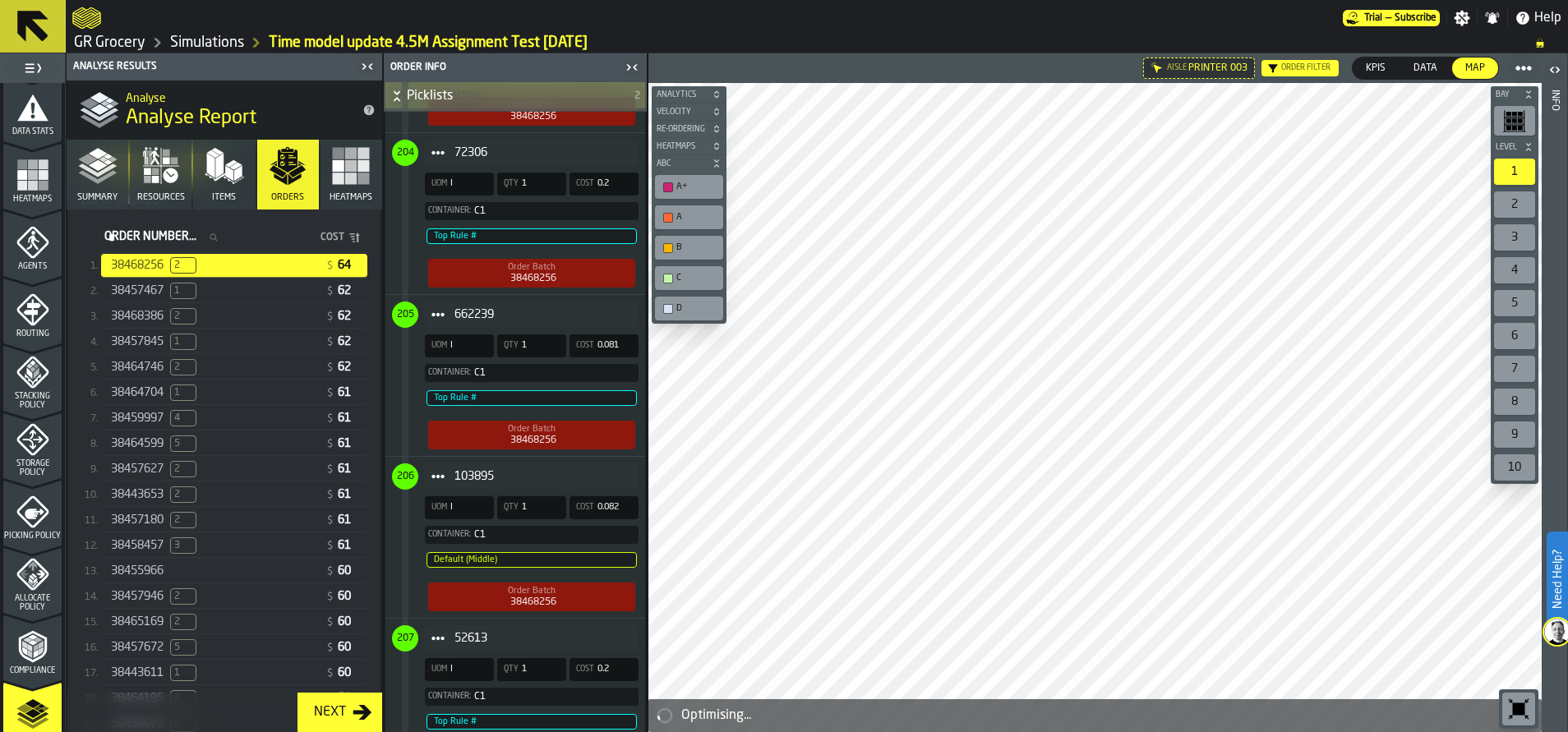
scroll to position [33722, 0]
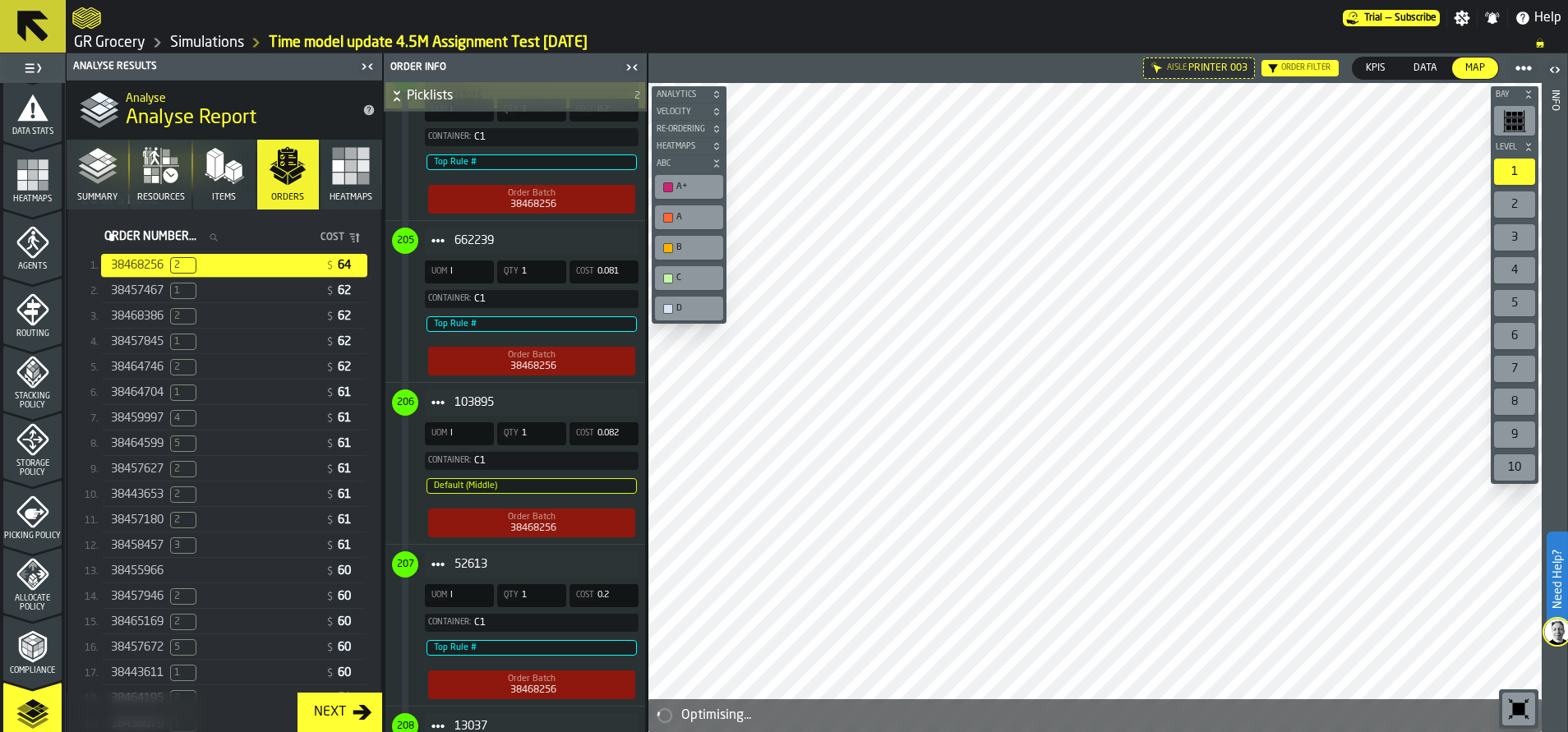
drag, startPoint x: 646, startPoint y: 581, endPoint x: 692, endPoint y: 796, distance: 219.9
click at [692, 690] on html "Need Help? Trial — Subscribe Settings Notifications Help GR Grocery Simulations…" at bounding box center [784, 366] width 1568 height 732
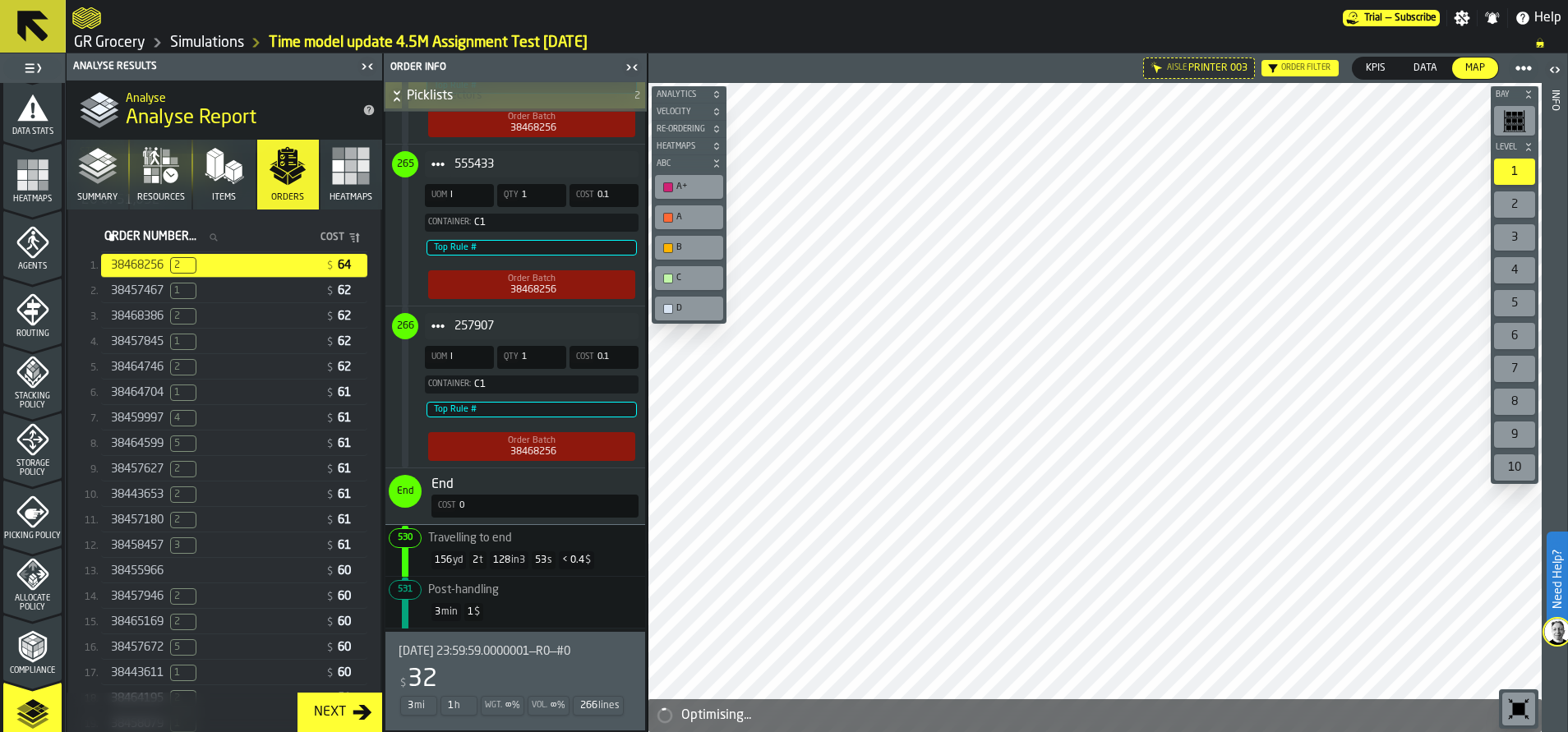
click at [71, 147] on button "Summary" at bounding box center [97, 174] width 62 height 70
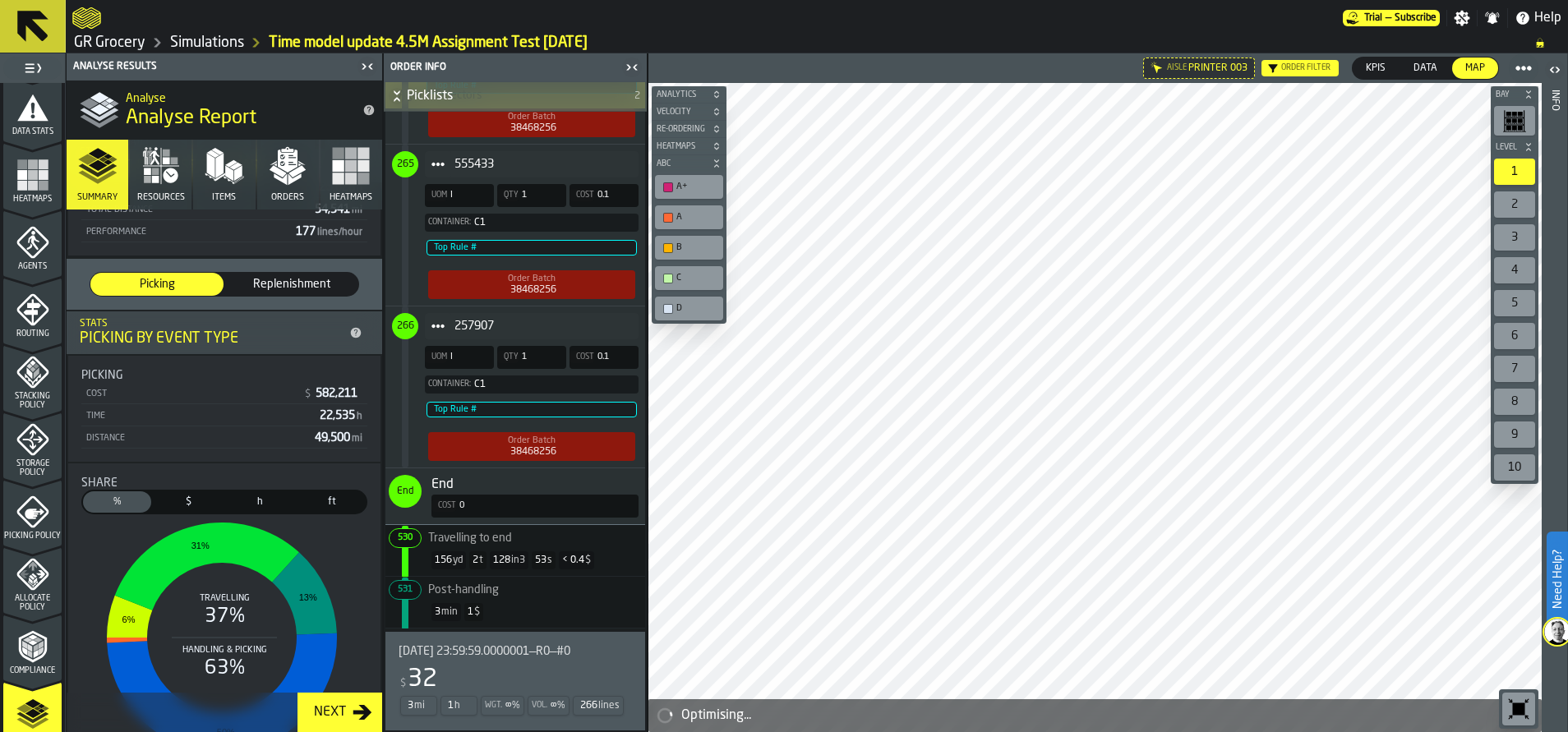
scroll to position [138, 0]
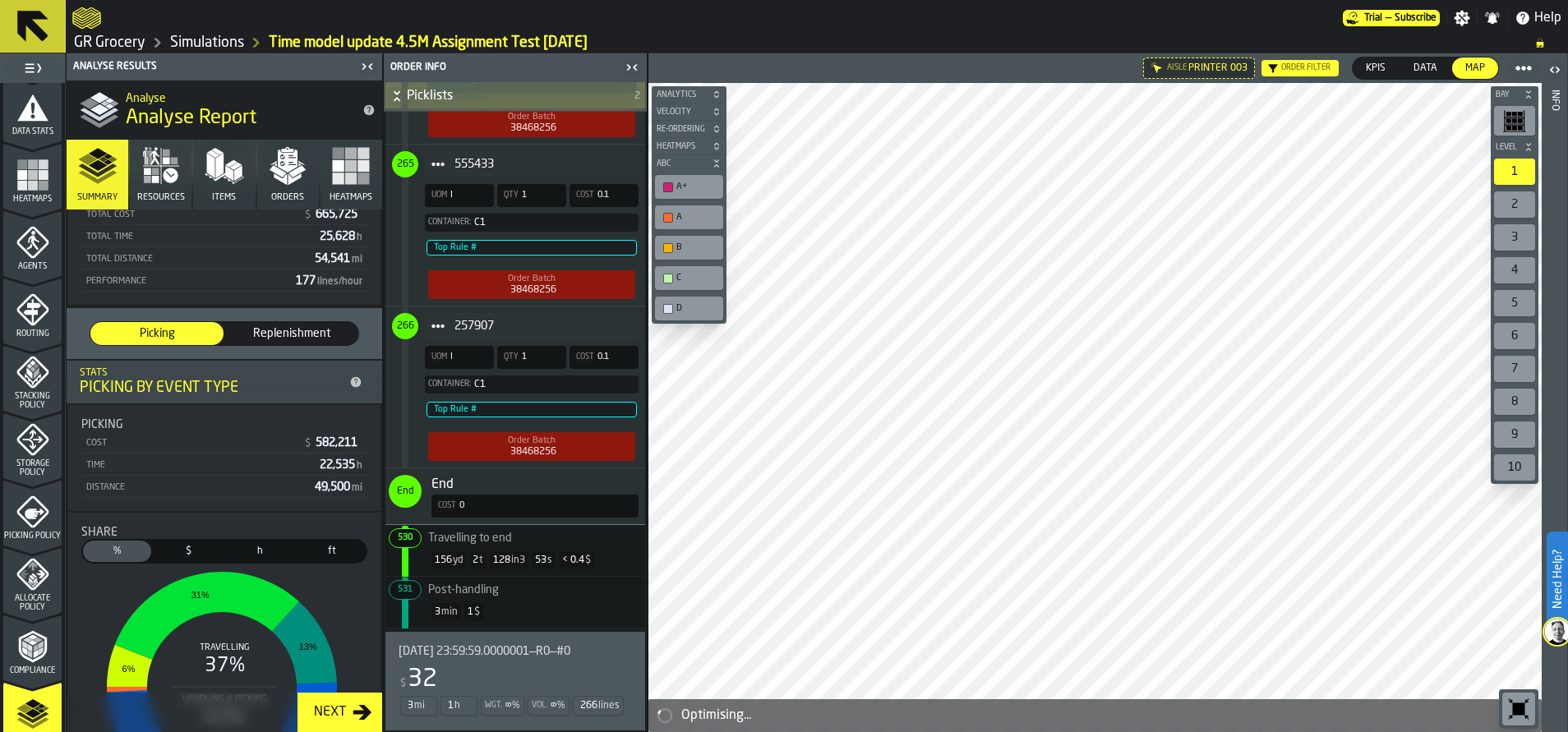
drag, startPoint x: 304, startPoint y: 463, endPoint x: 353, endPoint y: 463, distance: 49.0
click at [353, 463] on div "Time 22,535 h" at bounding box center [224, 466] width 286 height 21
click at [284, 160] on icon "button" at bounding box center [287, 161] width 20 height 23
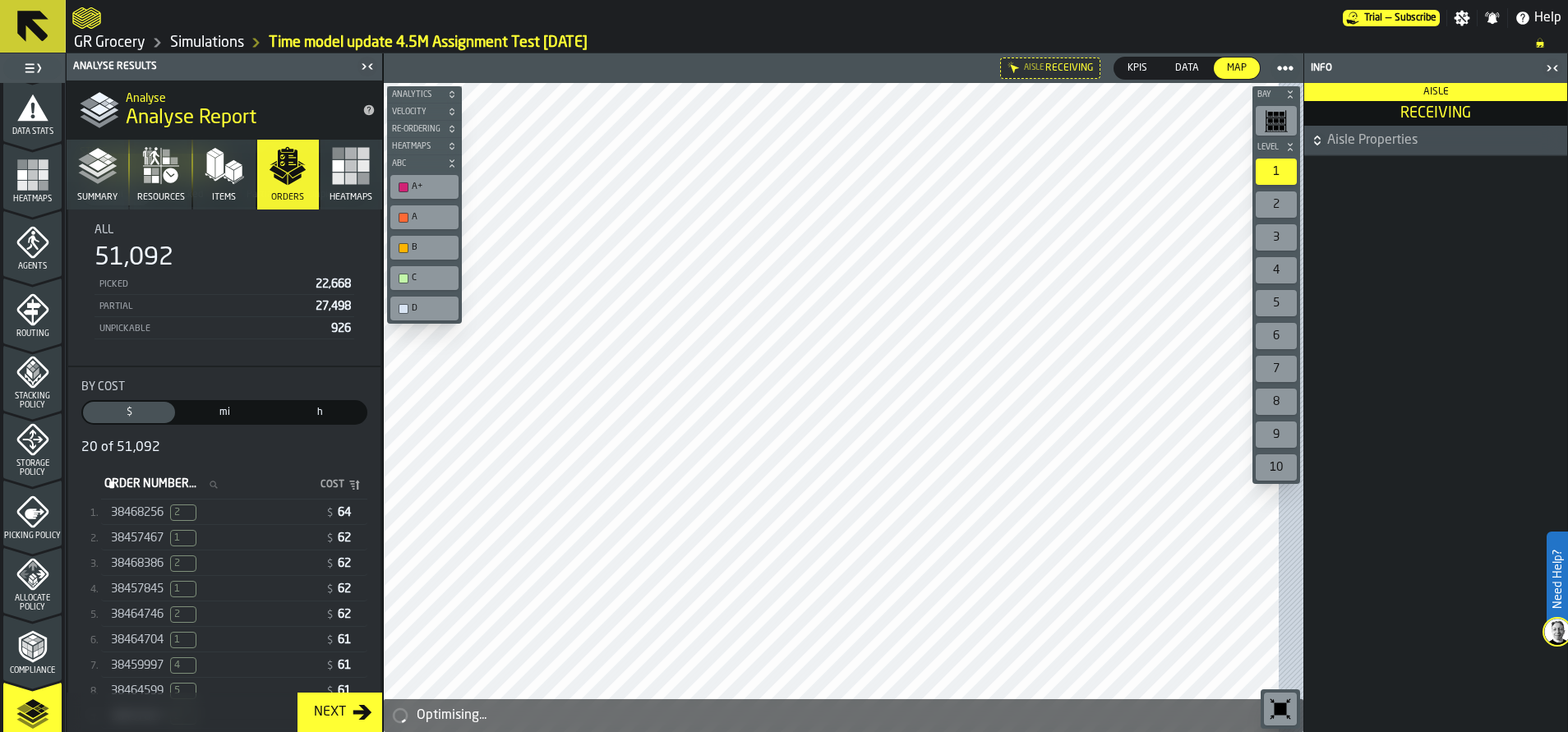
click at [93, 188] on button "Summary" at bounding box center [97, 174] width 62 height 70
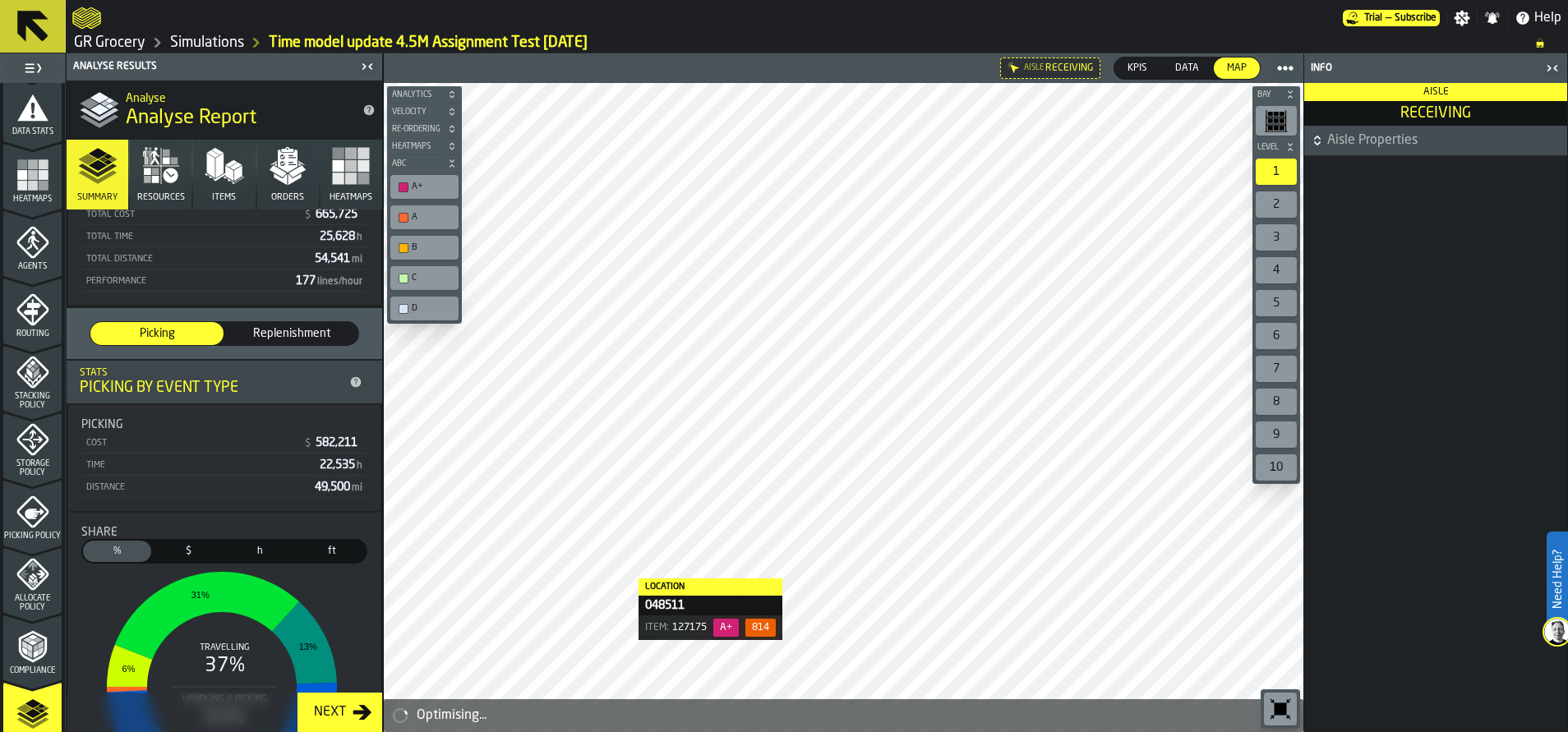
drag, startPoint x: 280, startPoint y: 174, endPoint x: 342, endPoint y: 151, distance: 66.1
click at [342, 151] on icon "button" at bounding box center [351, 166] width 39 height 39
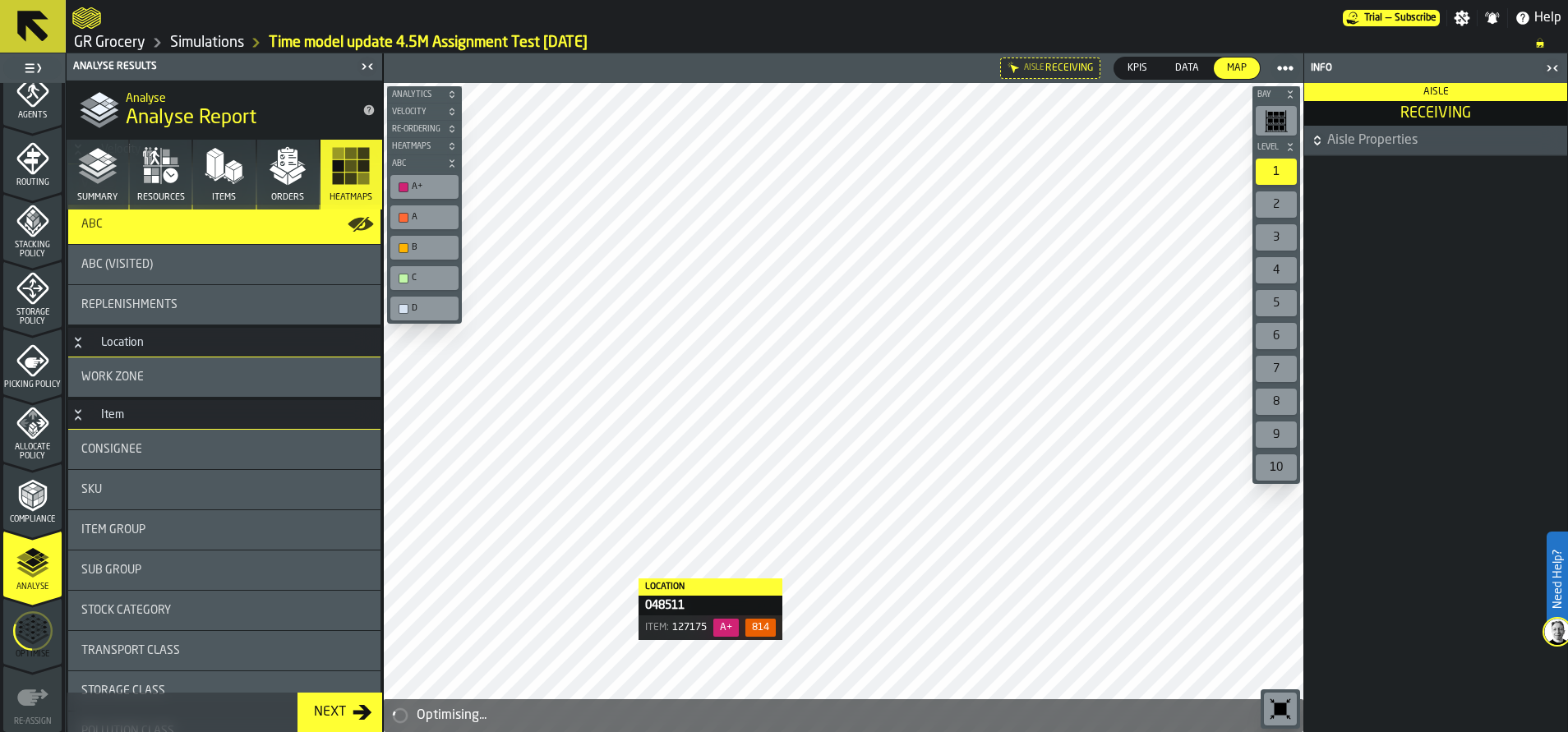
scroll to position [499, 0]
click at [31, 637] on icon "menu Optimise" at bounding box center [32, 629] width 39 height 66
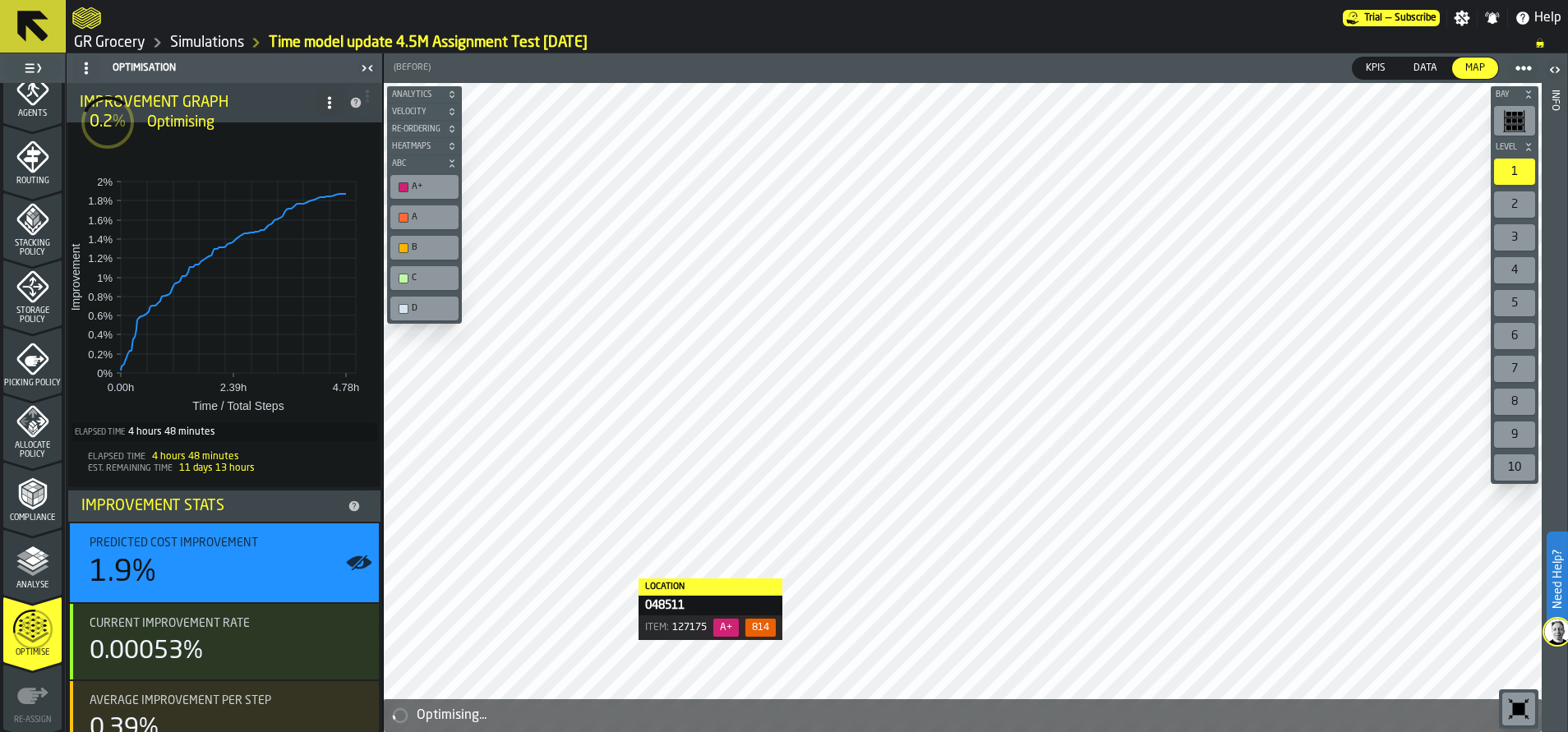
scroll to position [0, 0]
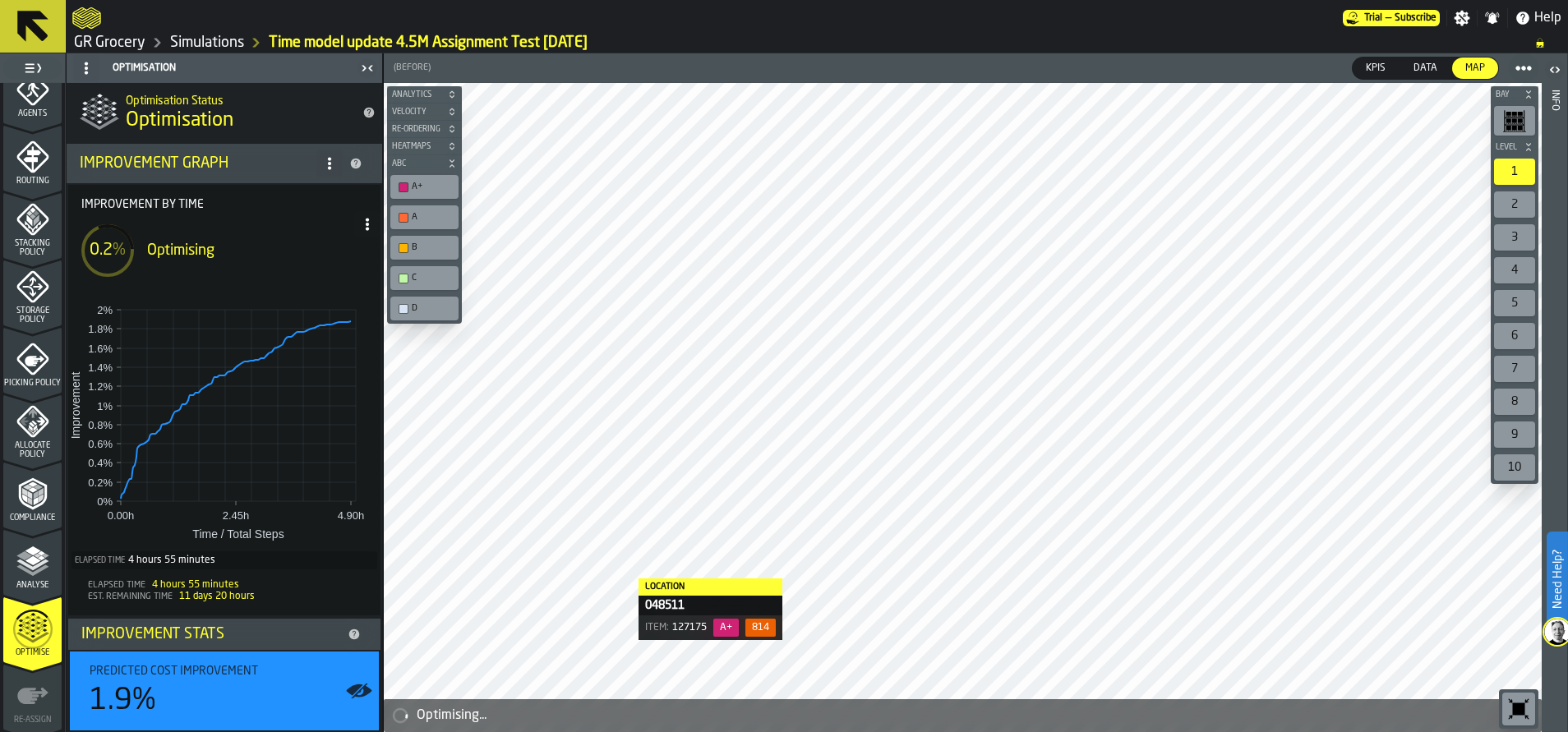
click at [36, 566] on polyline "menu Analyse" at bounding box center [32, 564] width 32 height 11
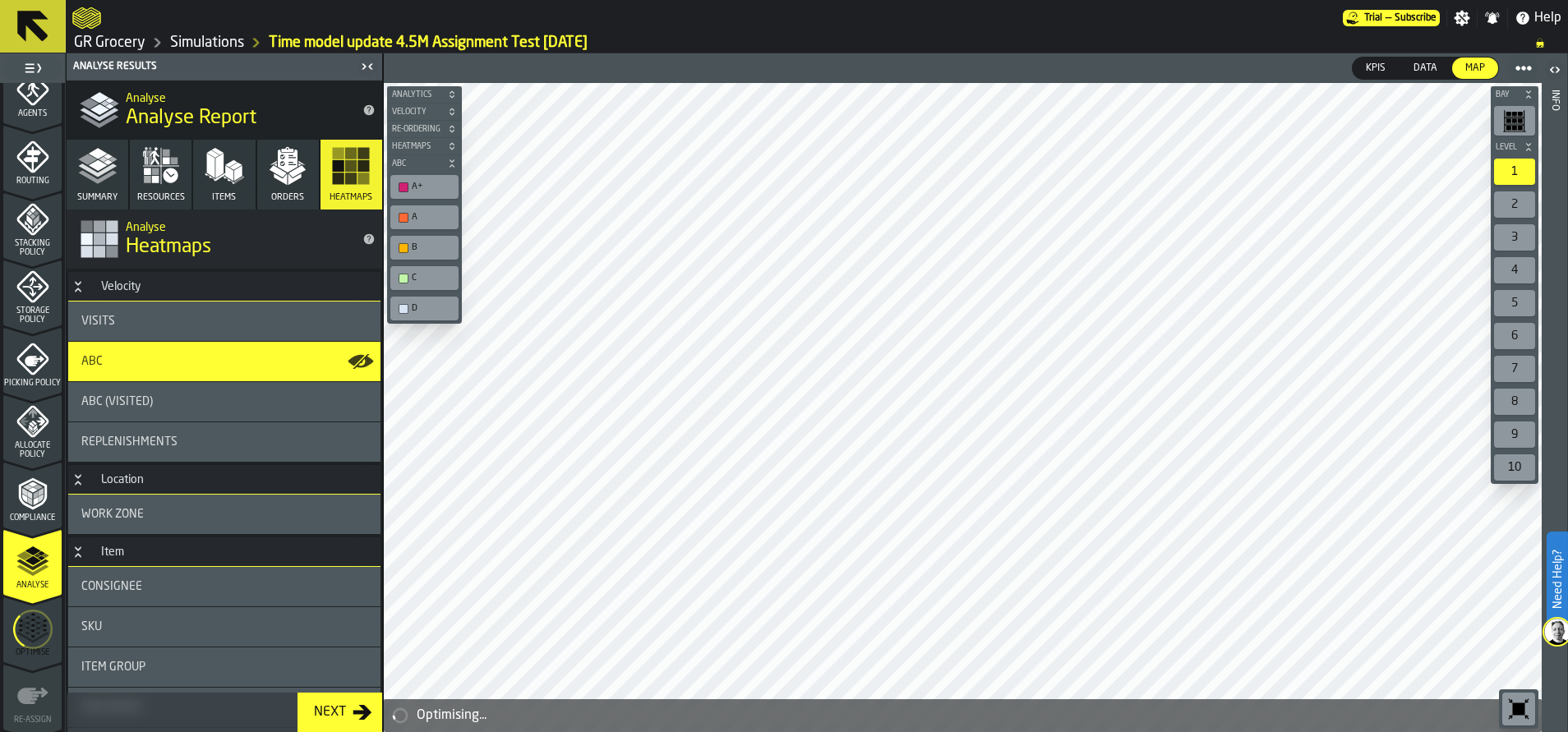
click at [268, 167] on icon "button" at bounding box center [287, 166] width 39 height 39
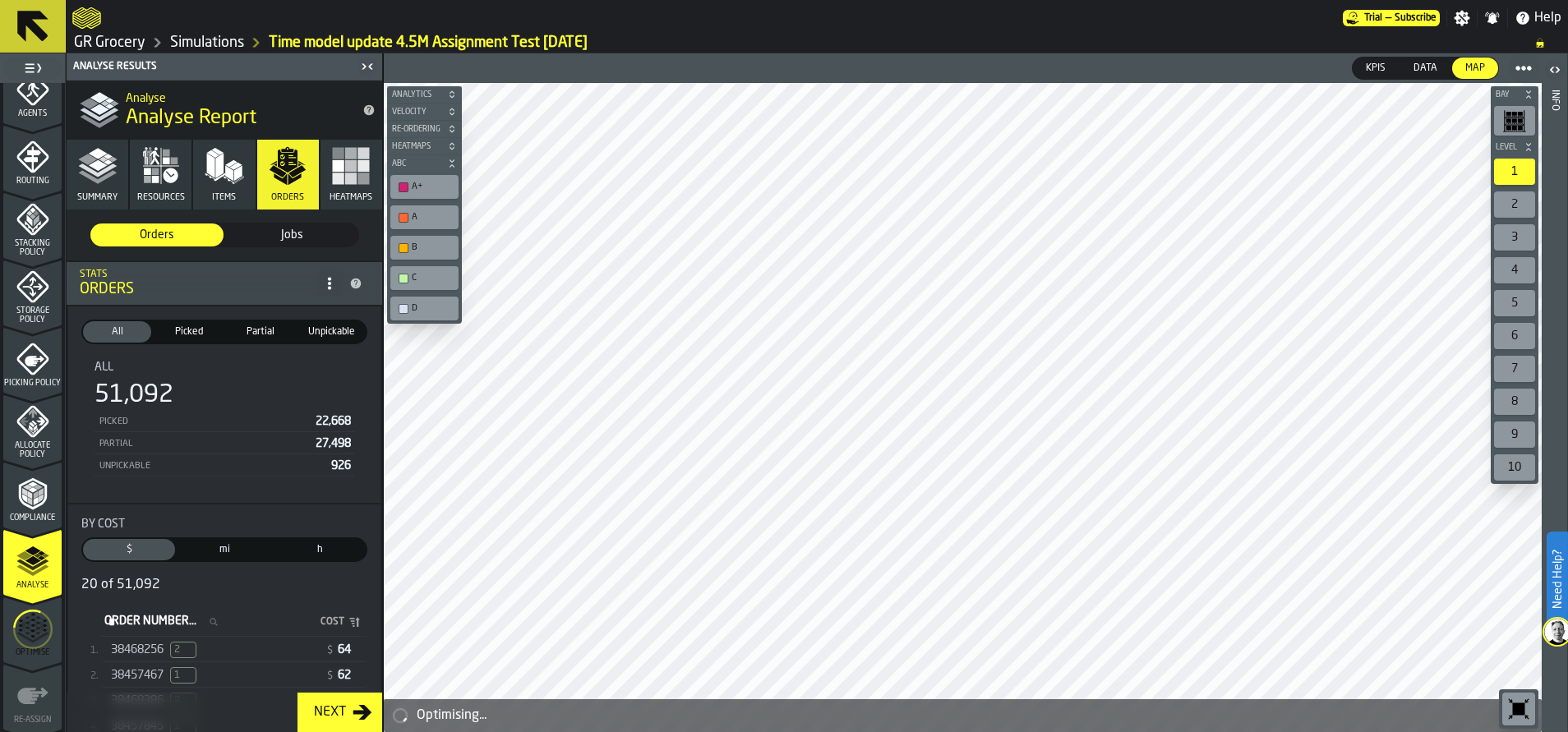
click at [27, 639] on icon "menu Optimise" at bounding box center [32, 629] width 39 height 66
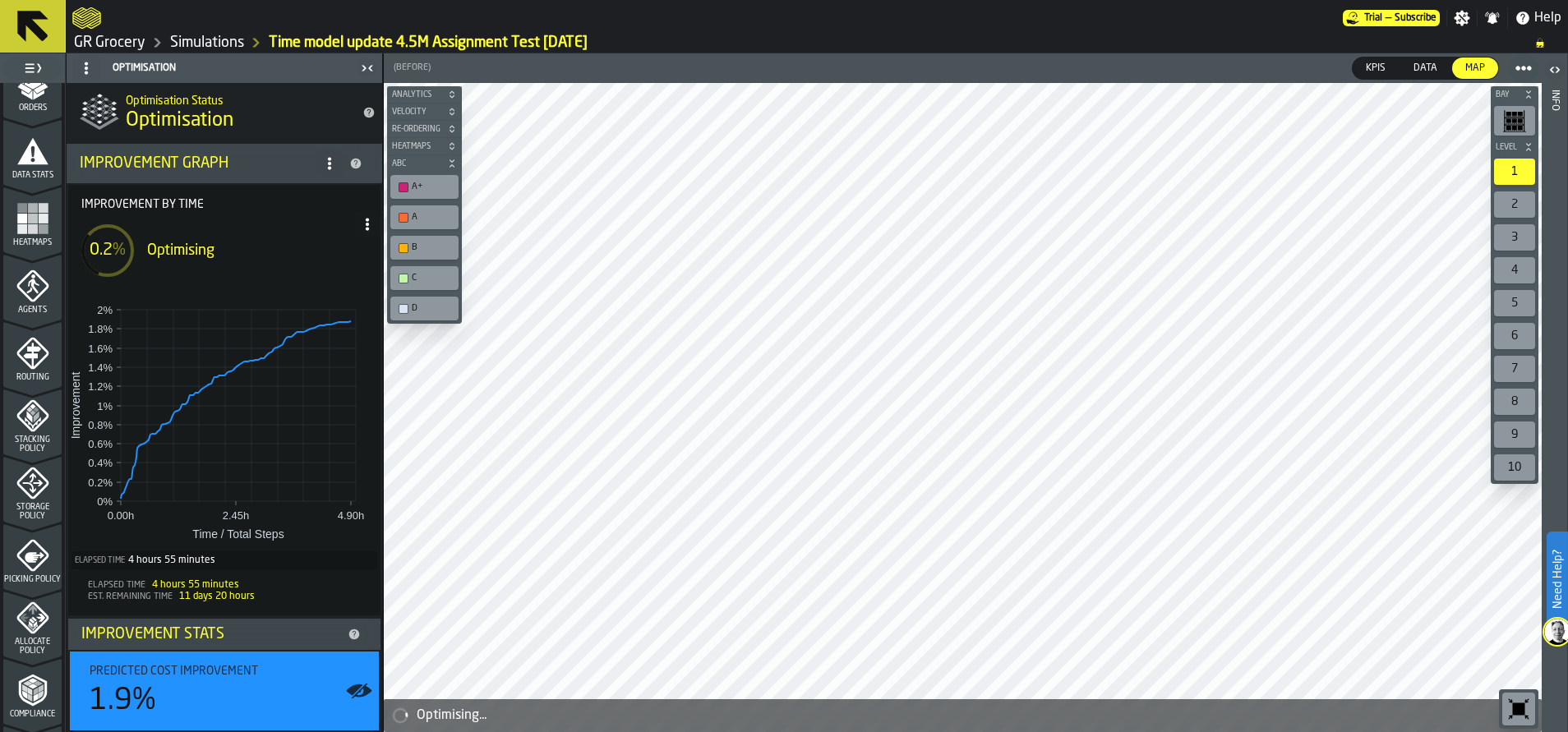
scroll to position [302, 0]
click at [12, 314] on span "Agents" at bounding box center [32, 311] width 58 height 9
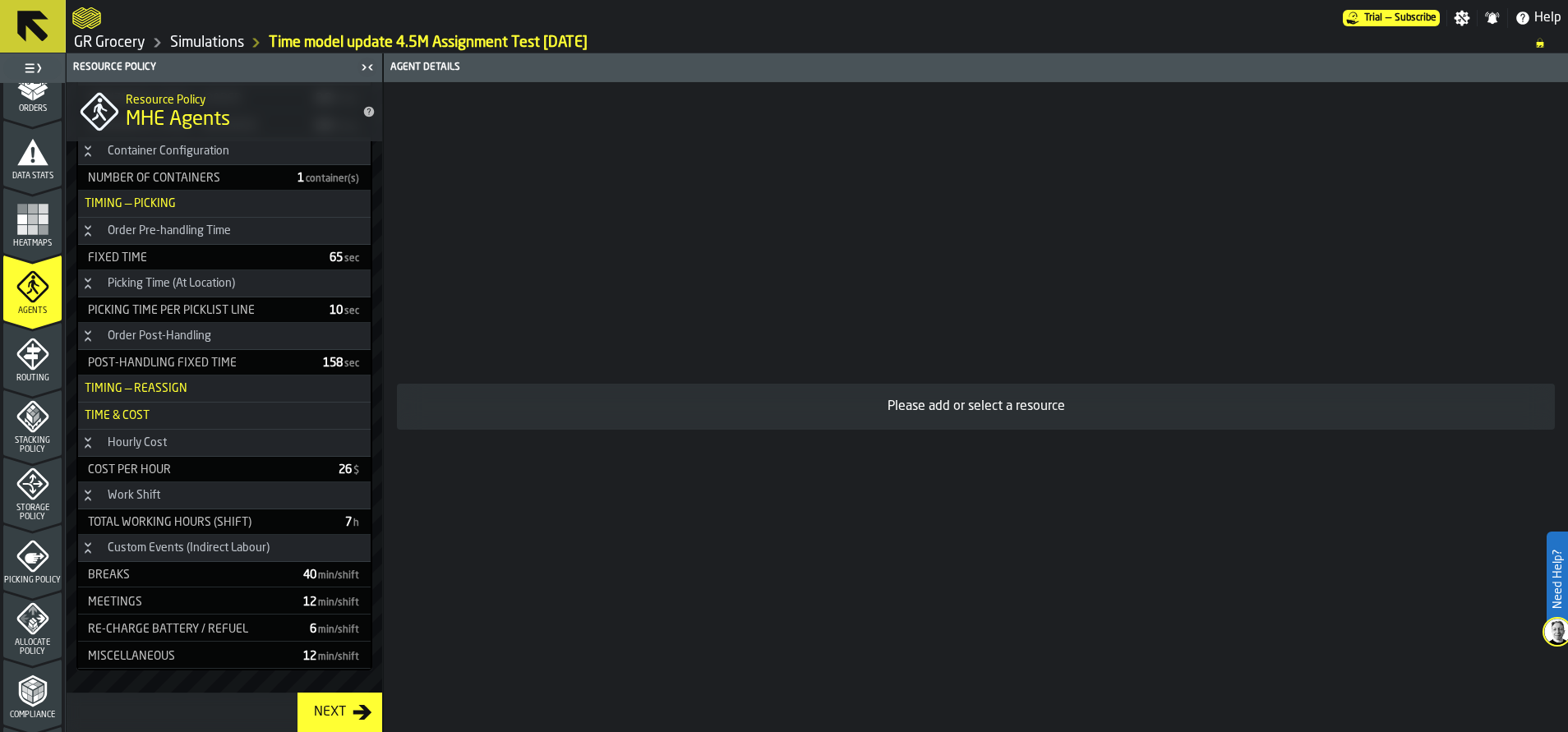
scroll to position [564, 0]
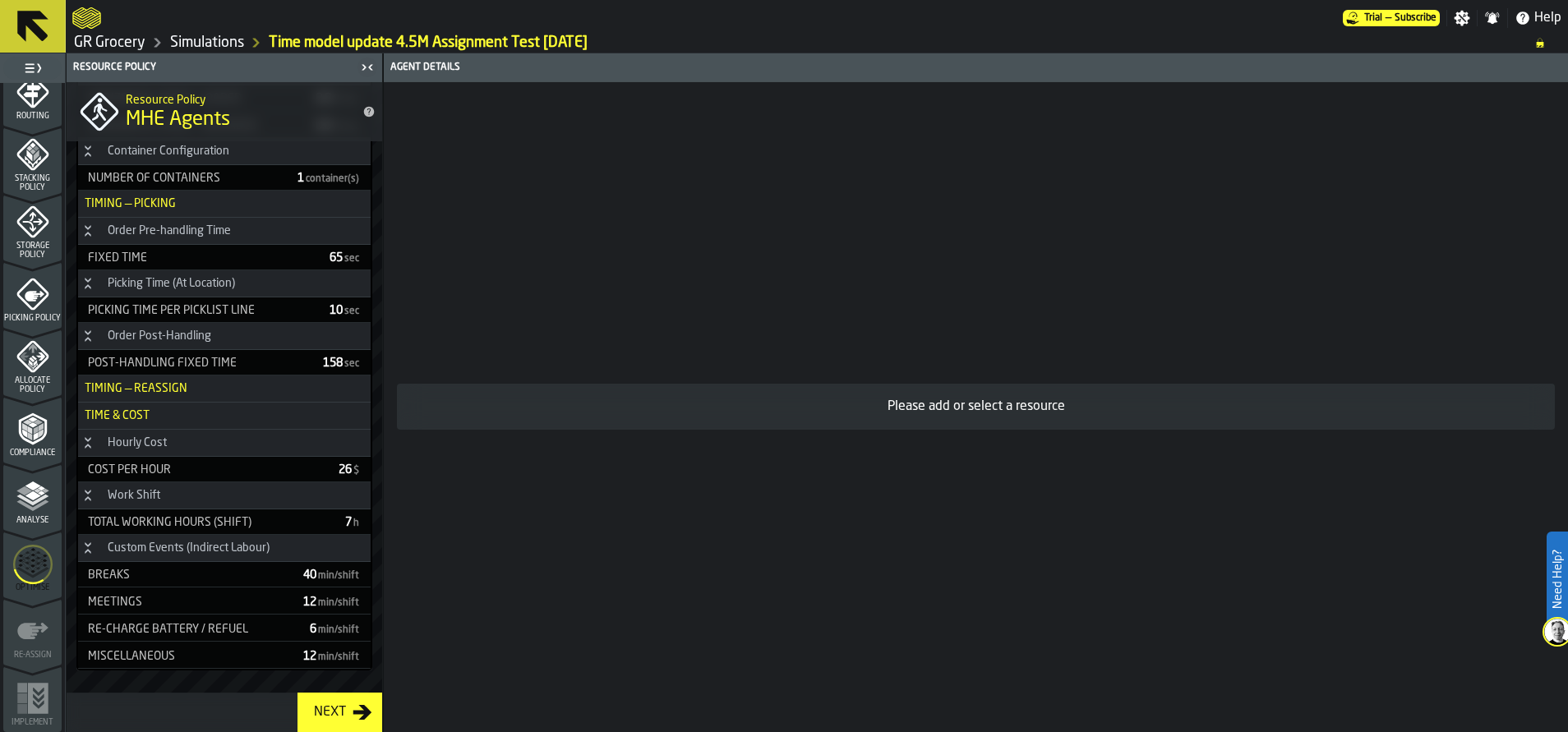
click at [38, 590] on icon "menu Optimise" at bounding box center [32, 564] width 39 height 66
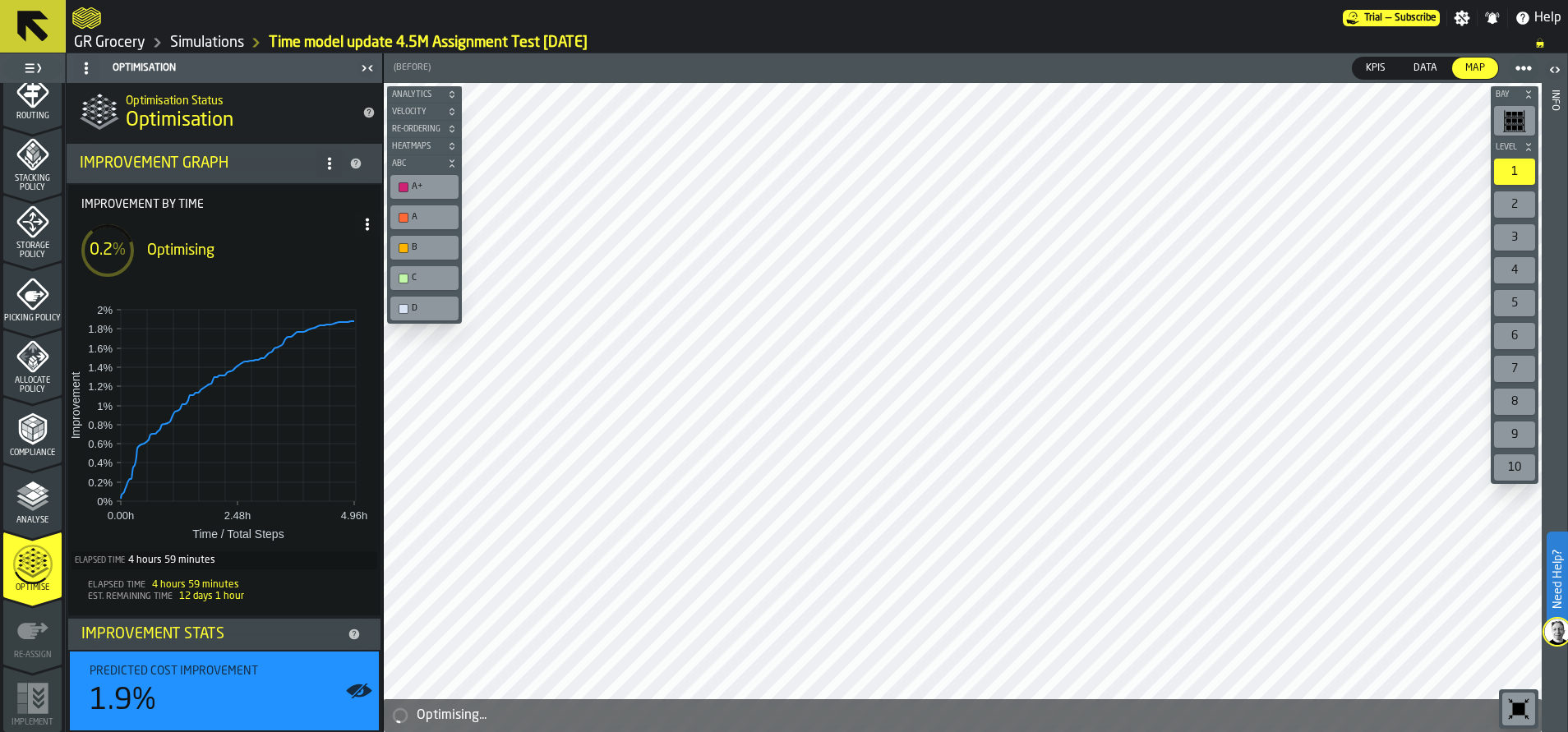
drag, startPoint x: 244, startPoint y: 596, endPoint x: 172, endPoint y: 605, distance: 72.6
click at [172, 605] on footer "Elapsed Time 4 hours 59 minutes Est. Remaining Time 12 days 1 hour" at bounding box center [224, 594] width 312 height 43
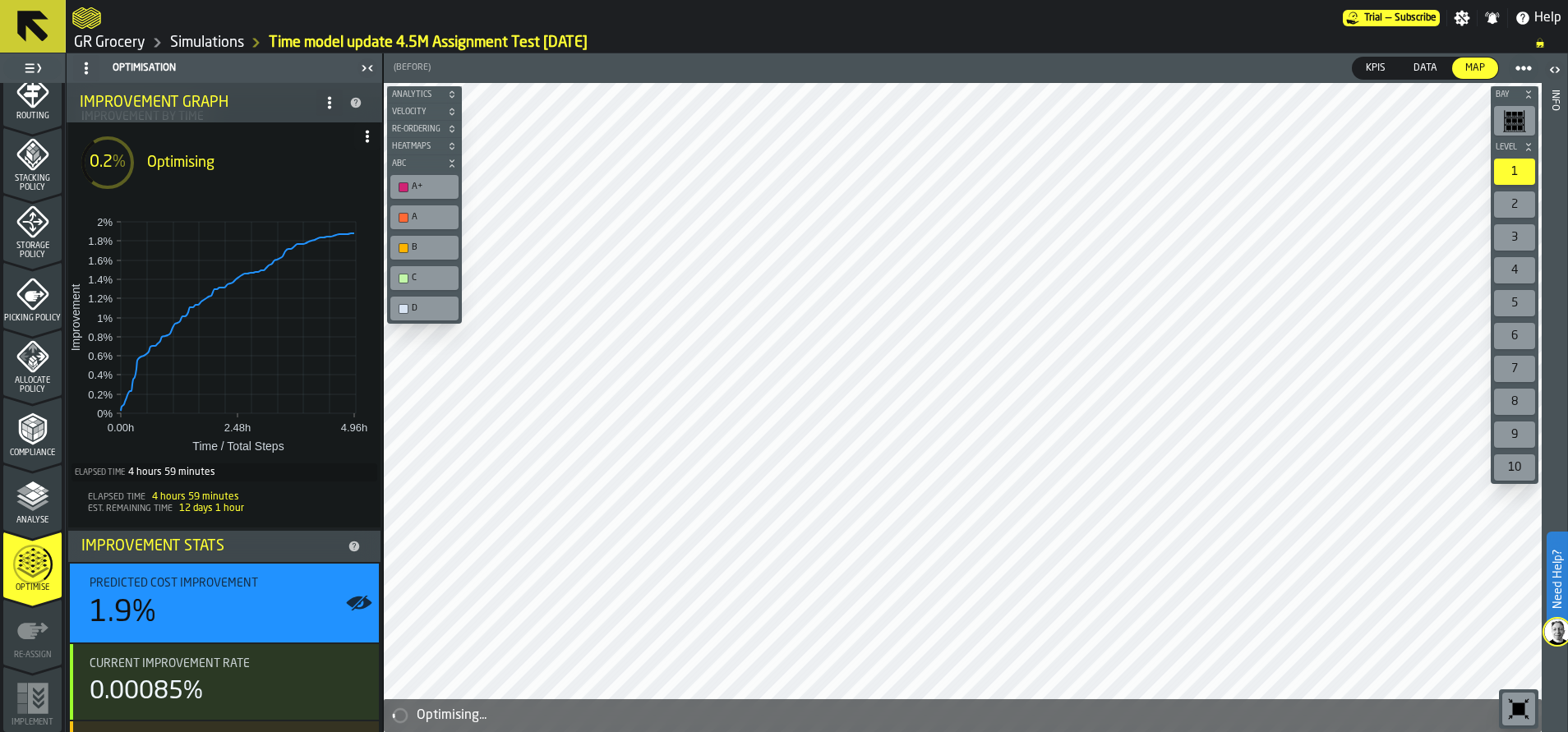
scroll to position [83, 0]
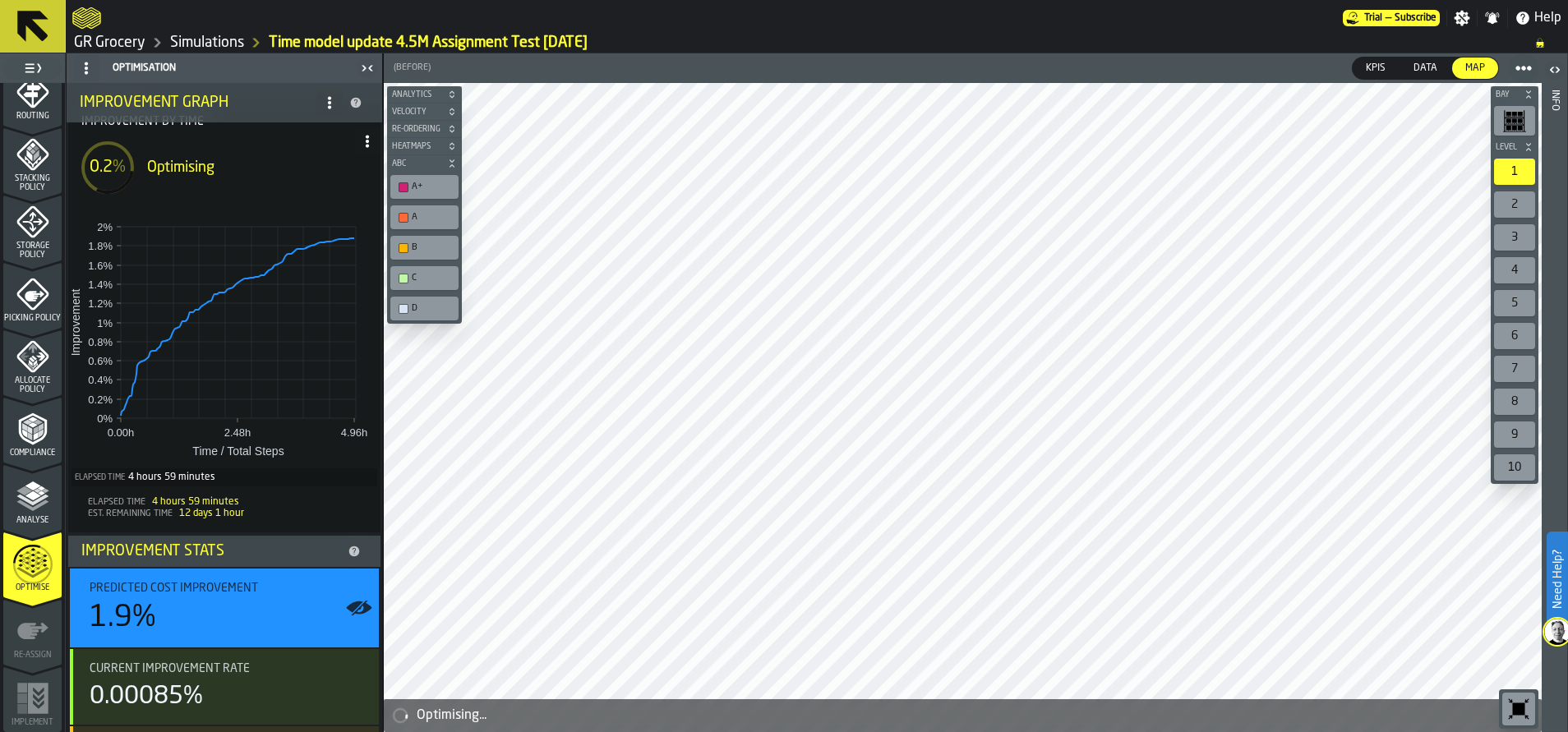
click at [32, 503] on polyline "menu Analyse" at bounding box center [32, 499] width 32 height 11
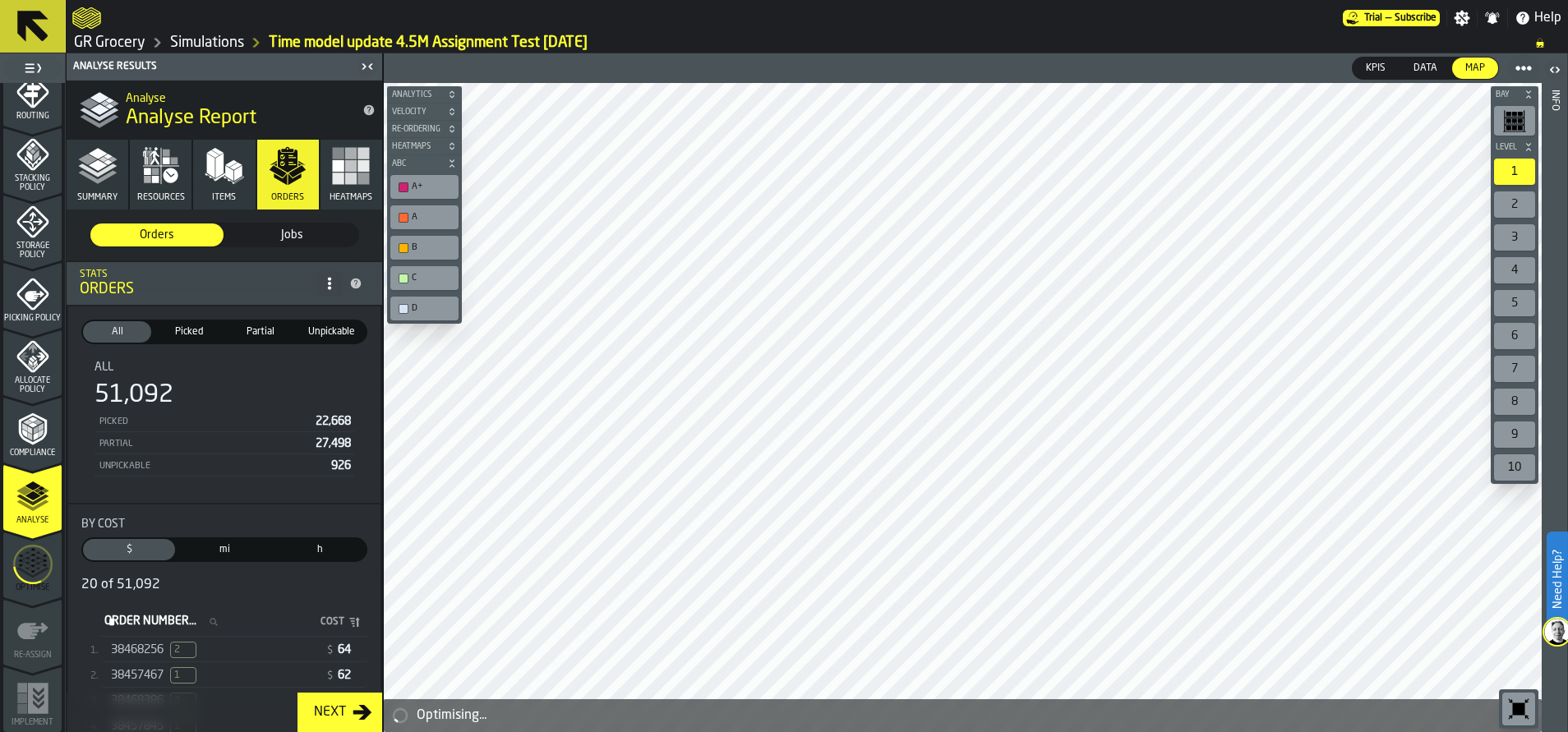
click at [80, 160] on polygon "button" at bounding box center [87, 159] width 19 height 10
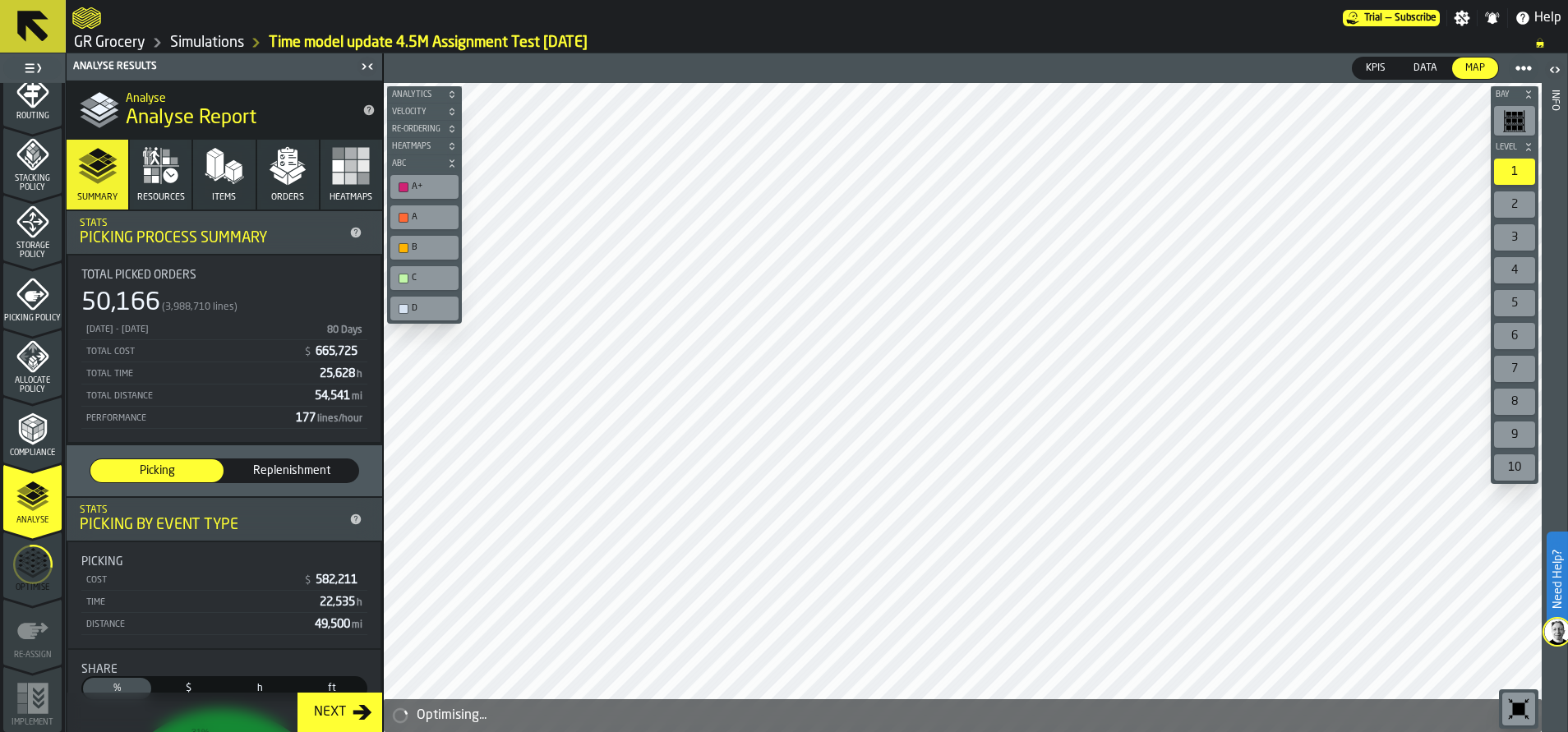
click at [32, 558] on icon "menu Optimise" at bounding box center [32, 564] width 39 height 66
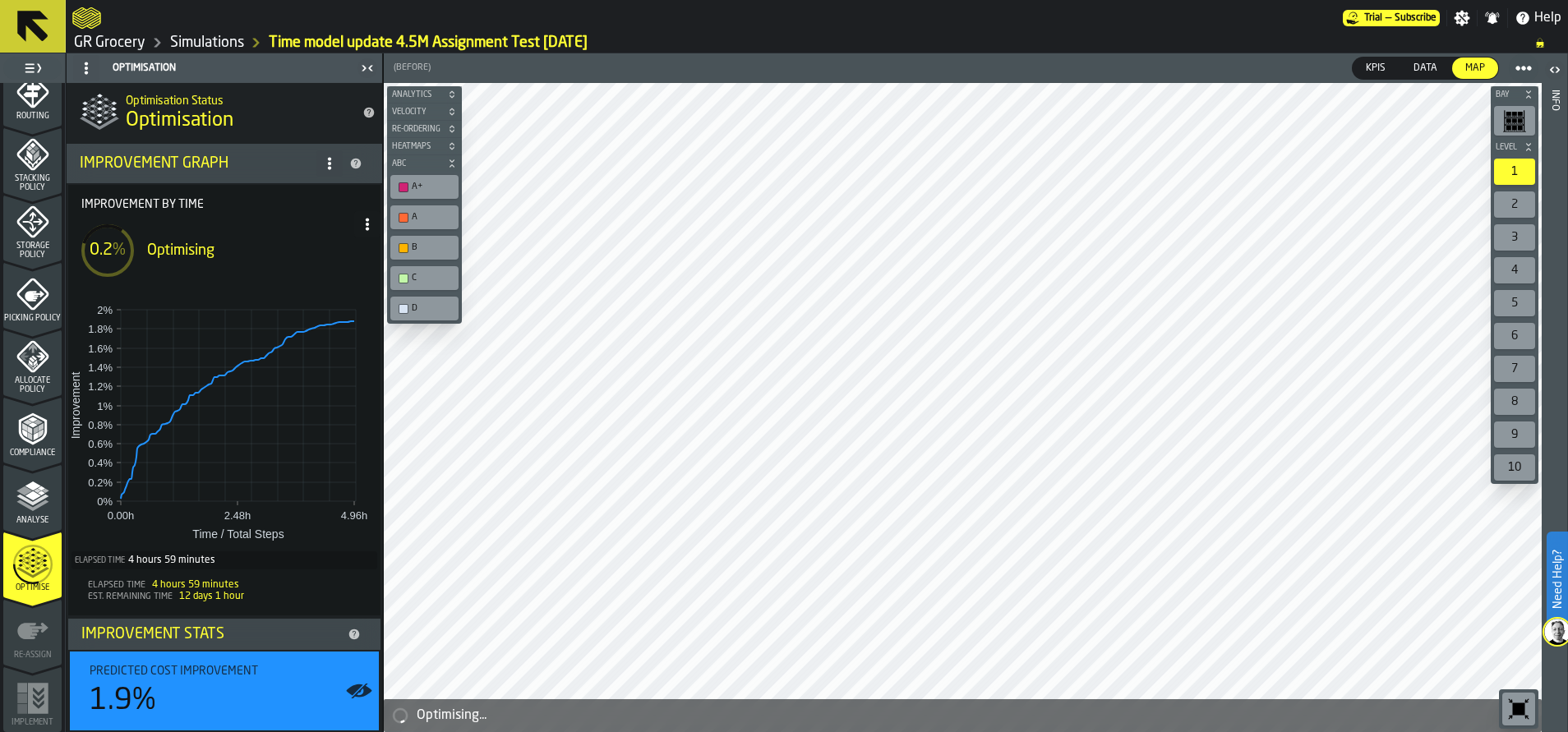
scroll to position [242, 0]
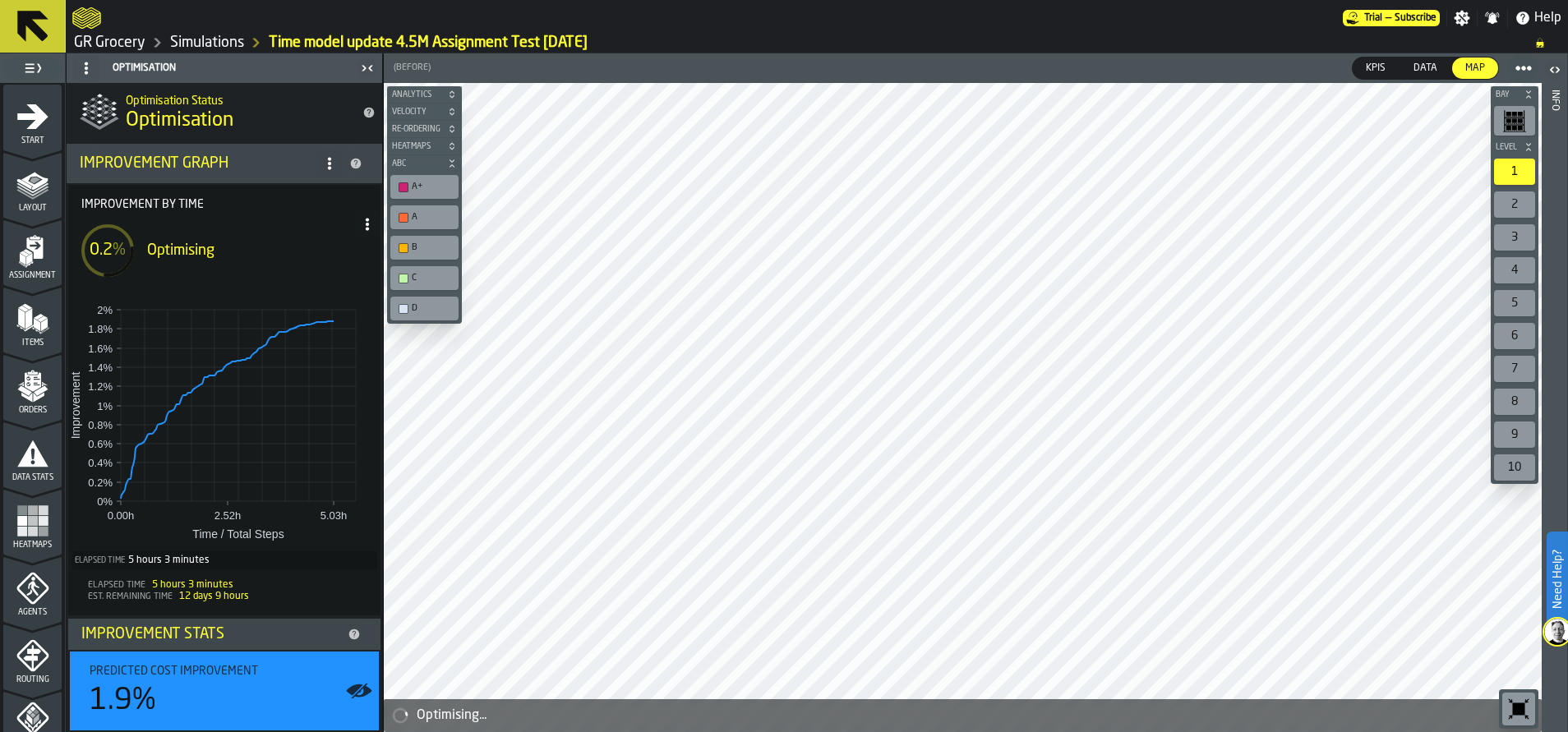
click at [224, 44] on link "Simulations" at bounding box center [207, 42] width 74 height 18
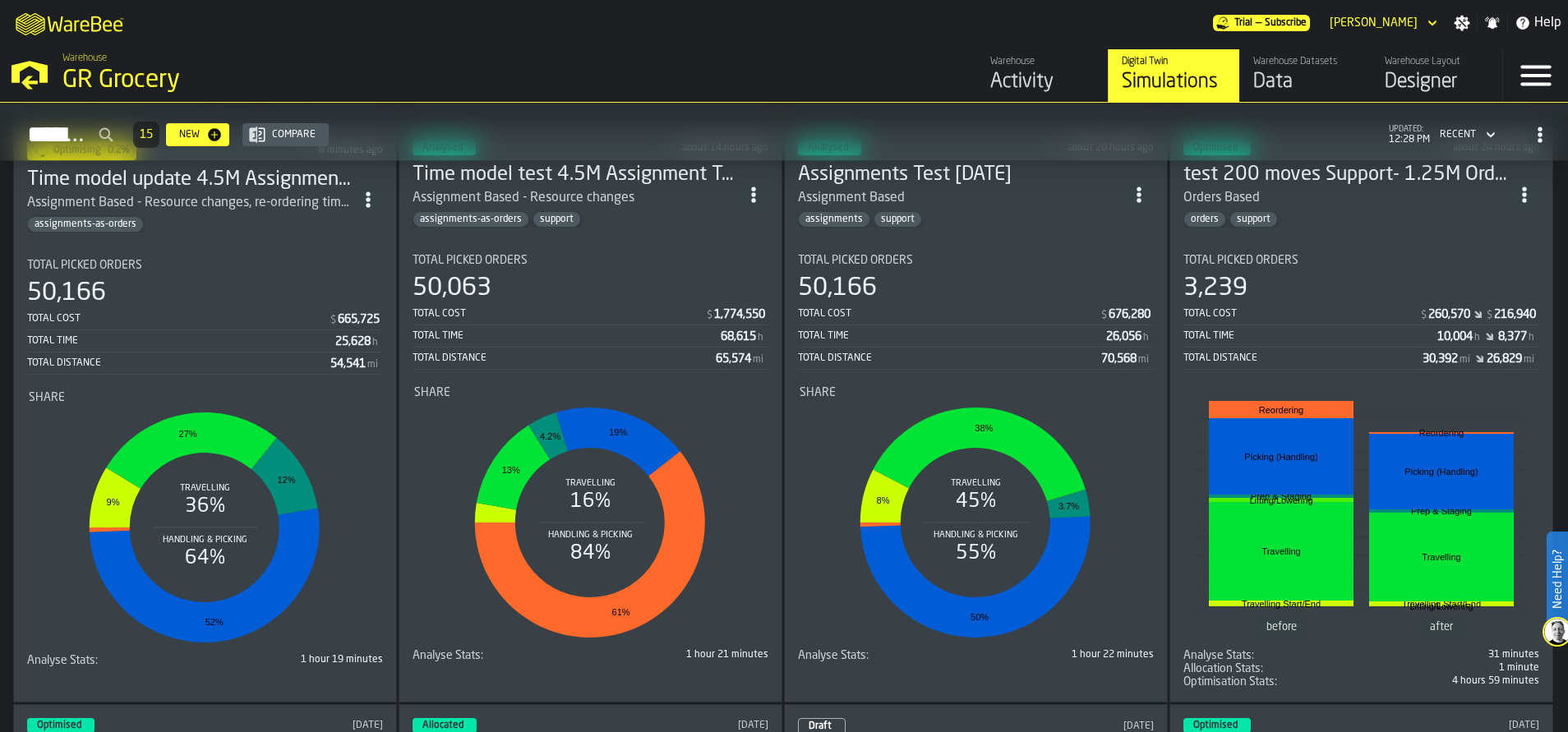
scroll to position [1339, 0]
